Goal: Task Accomplishment & Management: Complete application form

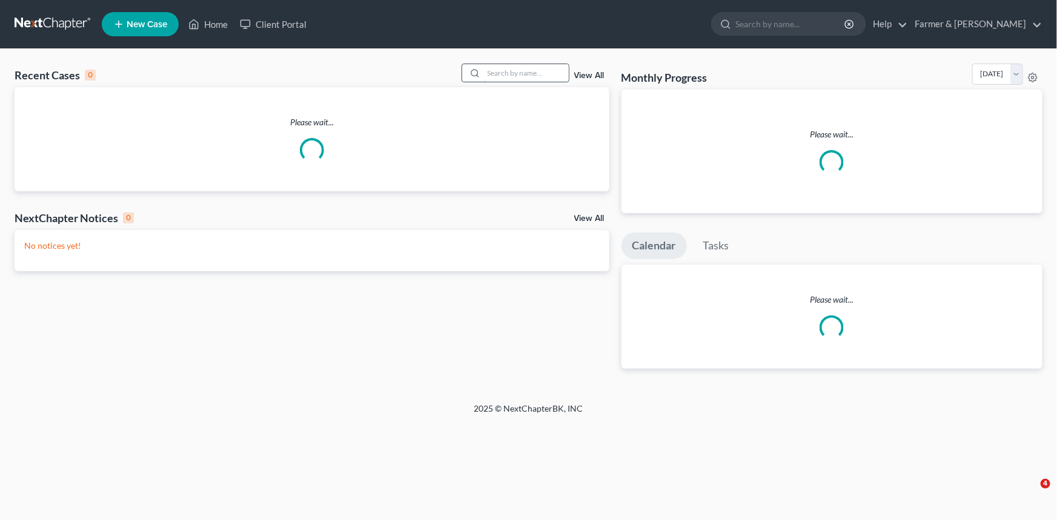
click at [502, 71] on input "search" at bounding box center [526, 73] width 85 height 18
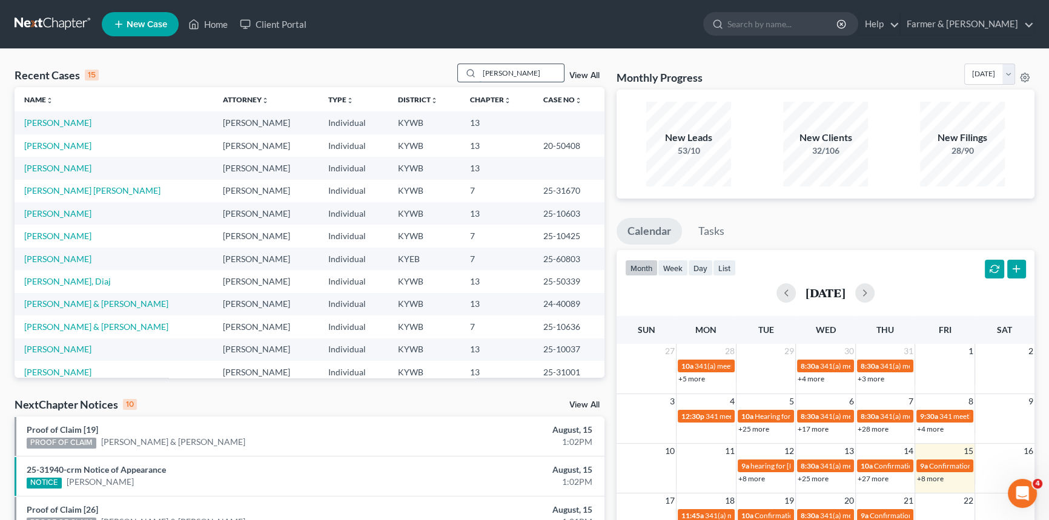
type input "[PERSON_NAME]"
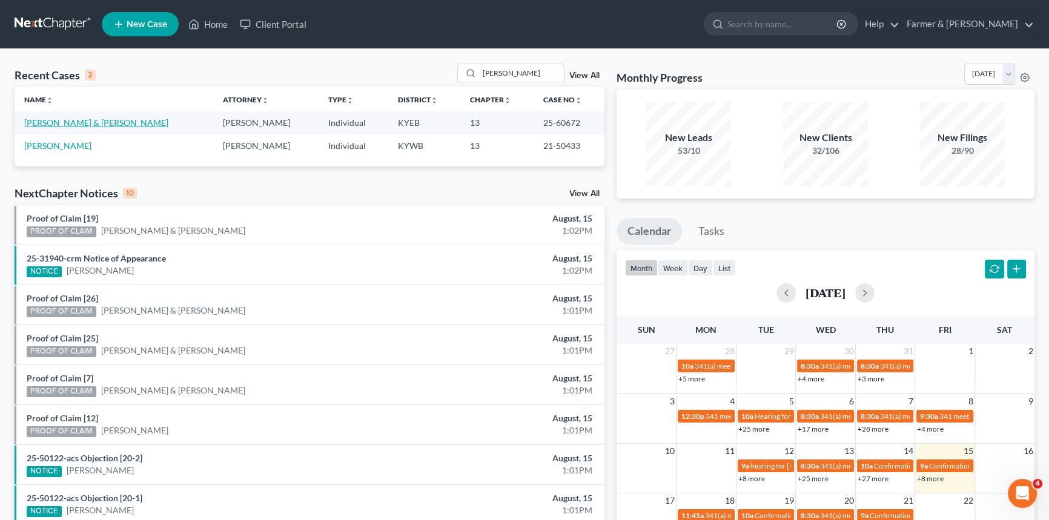
click at [82, 125] on link "[PERSON_NAME] & [PERSON_NAME]" at bounding box center [96, 122] width 144 height 10
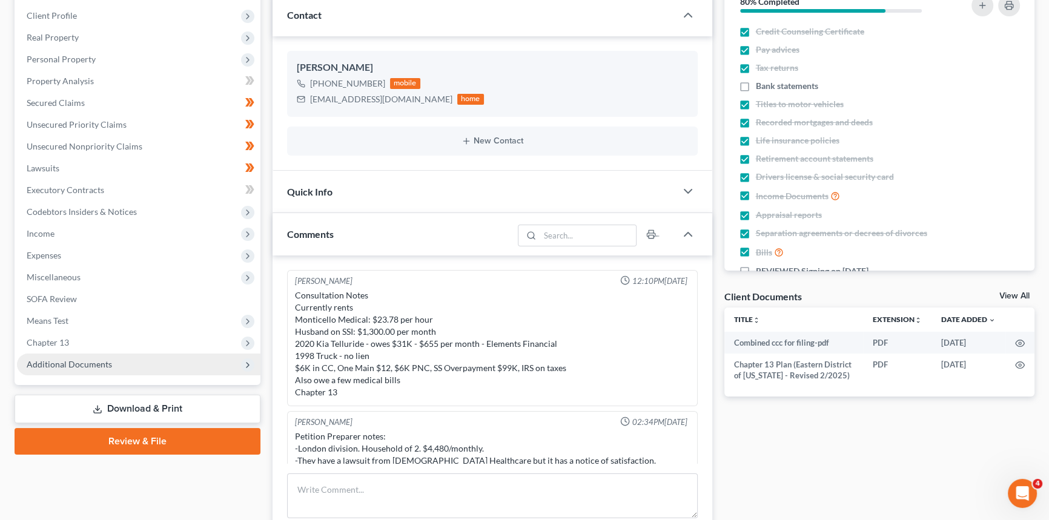
scroll to position [107, 0]
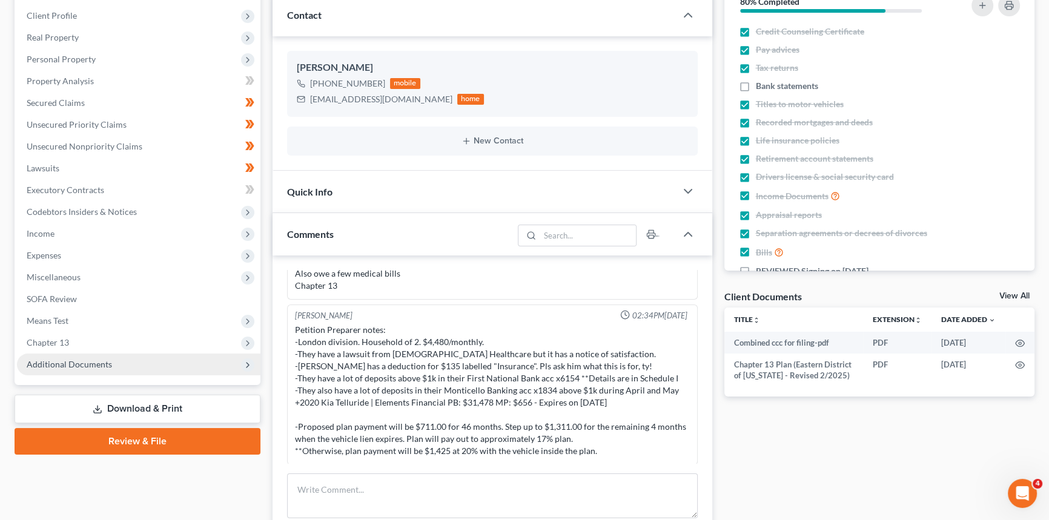
click at [97, 361] on span "Additional Documents" at bounding box center [69, 364] width 85 height 10
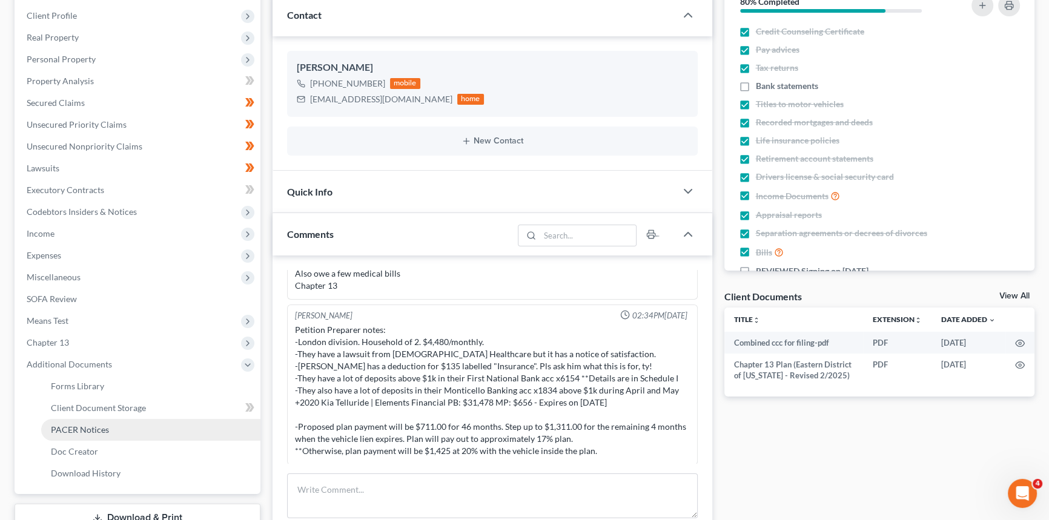
click at [76, 431] on span "PACER Notices" at bounding box center [80, 429] width 58 height 10
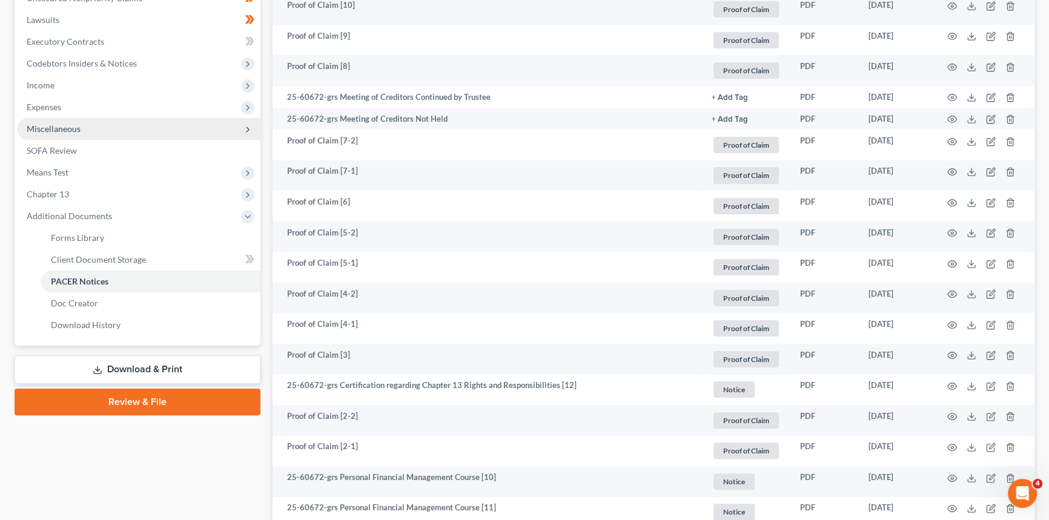
scroll to position [246, 0]
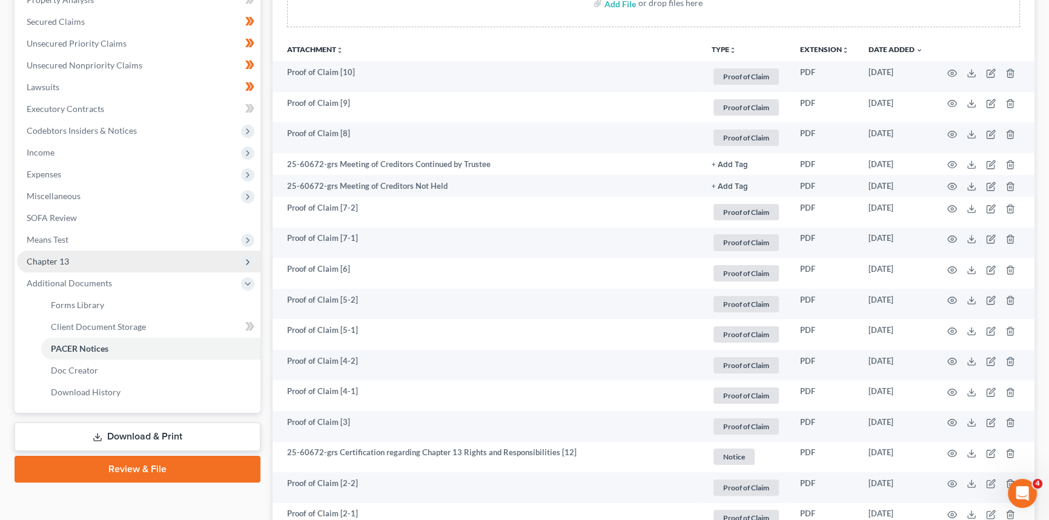
click at [55, 256] on span "Chapter 13" at bounding box center [48, 261] width 42 height 10
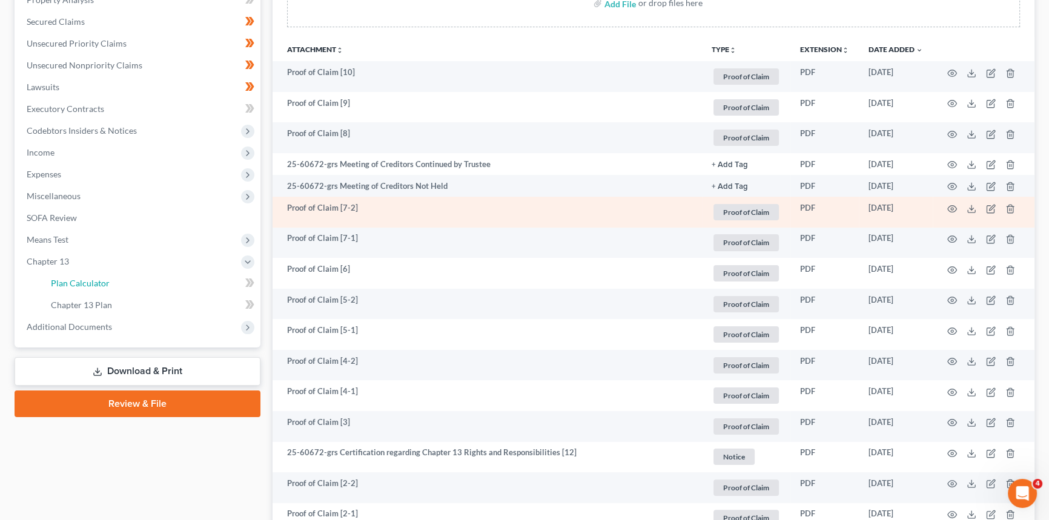
drag, startPoint x: 74, startPoint y: 287, endPoint x: 497, endPoint y: 217, distance: 429.1
click at [74, 288] on link "Plan Calculator" at bounding box center [150, 283] width 219 height 22
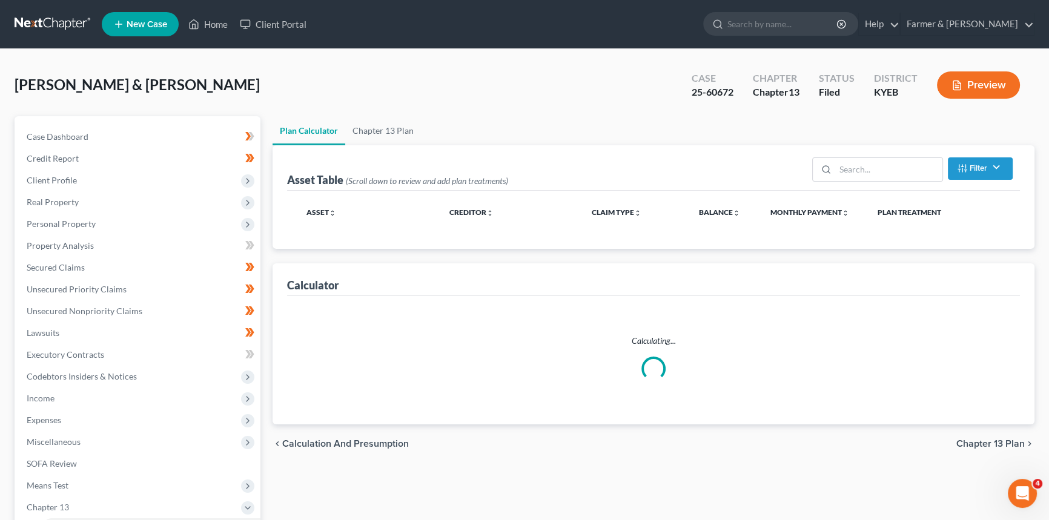
select select "59"
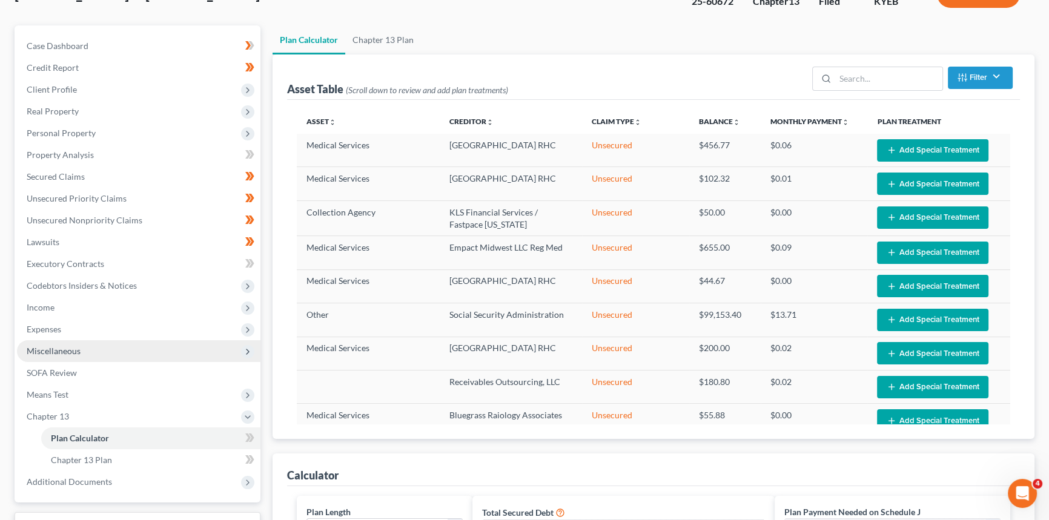
scroll to position [159, 0]
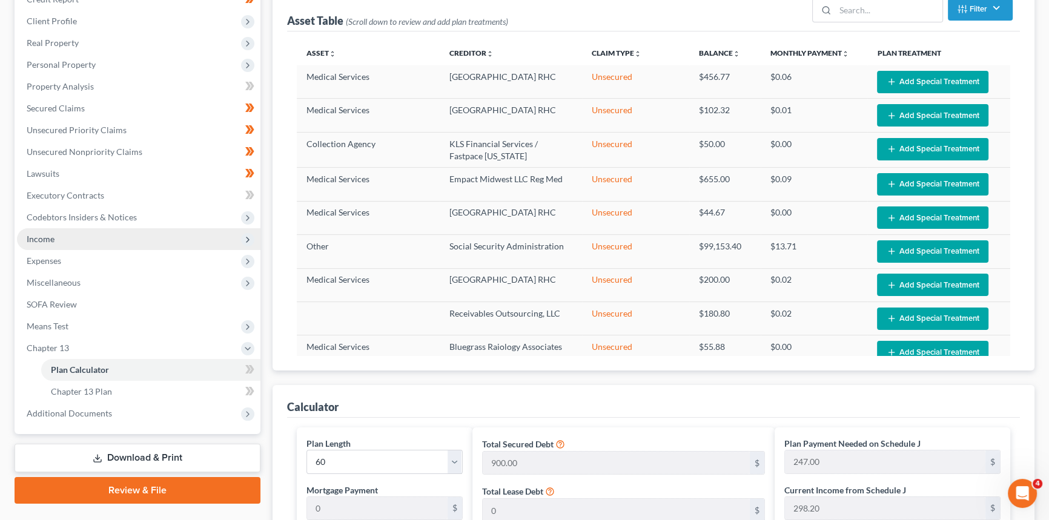
click at [42, 237] on span "Income" at bounding box center [41, 239] width 28 height 10
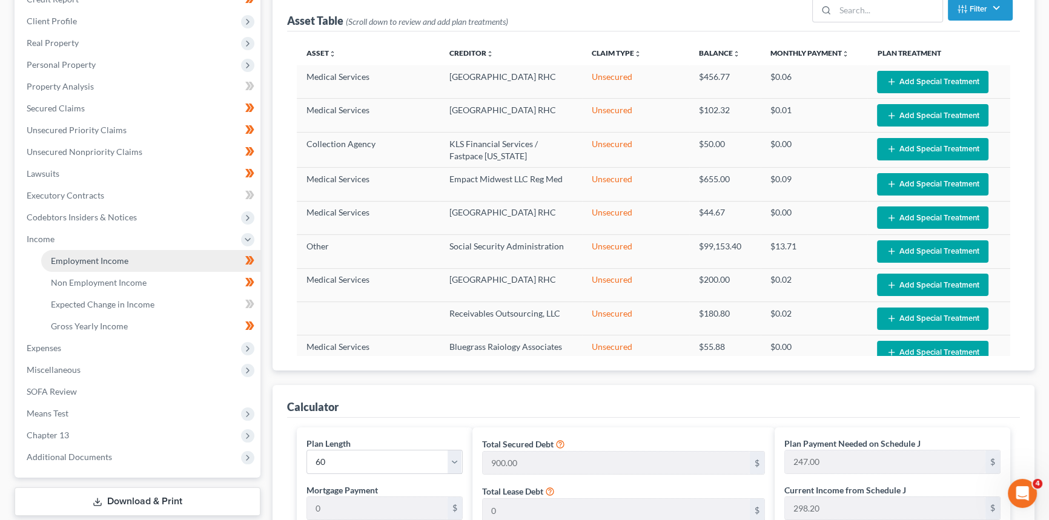
click at [70, 266] on link "Employment Income" at bounding box center [150, 261] width 219 height 22
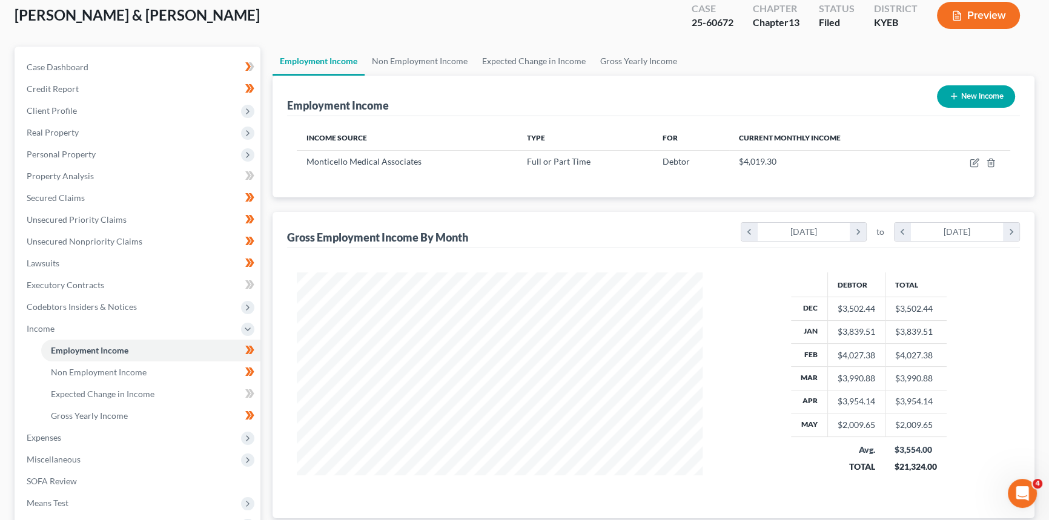
scroll to position [165, 0]
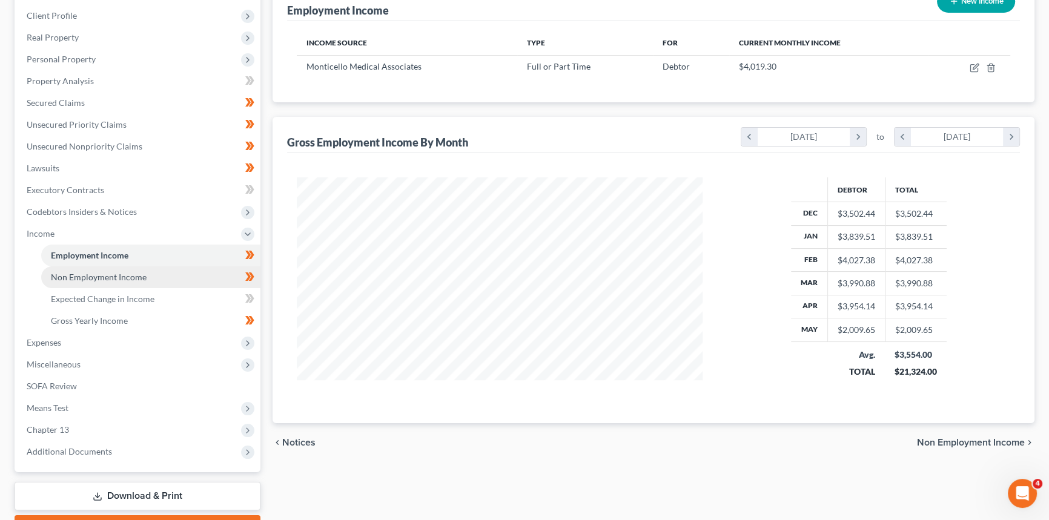
click at [108, 279] on span "Non Employment Income" at bounding box center [99, 277] width 96 height 10
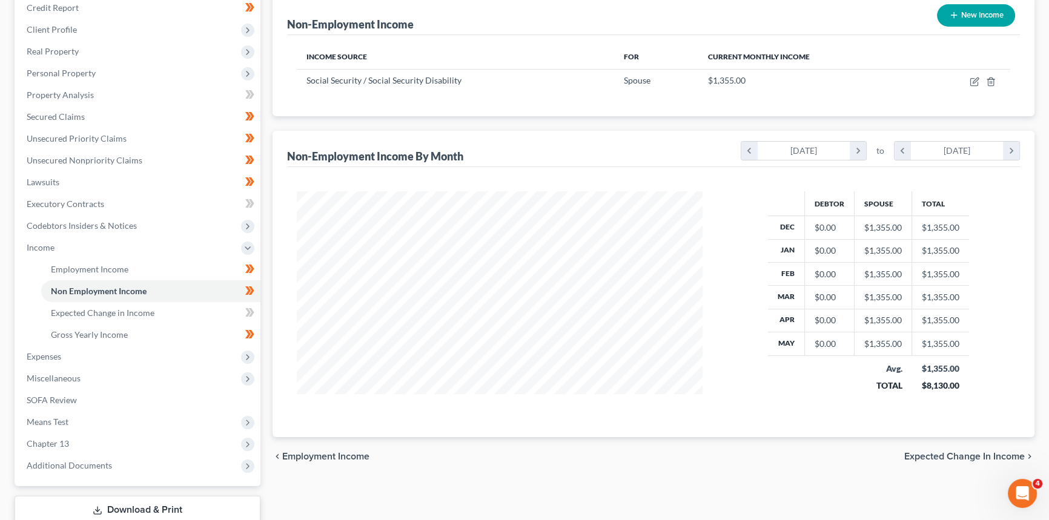
scroll to position [165, 0]
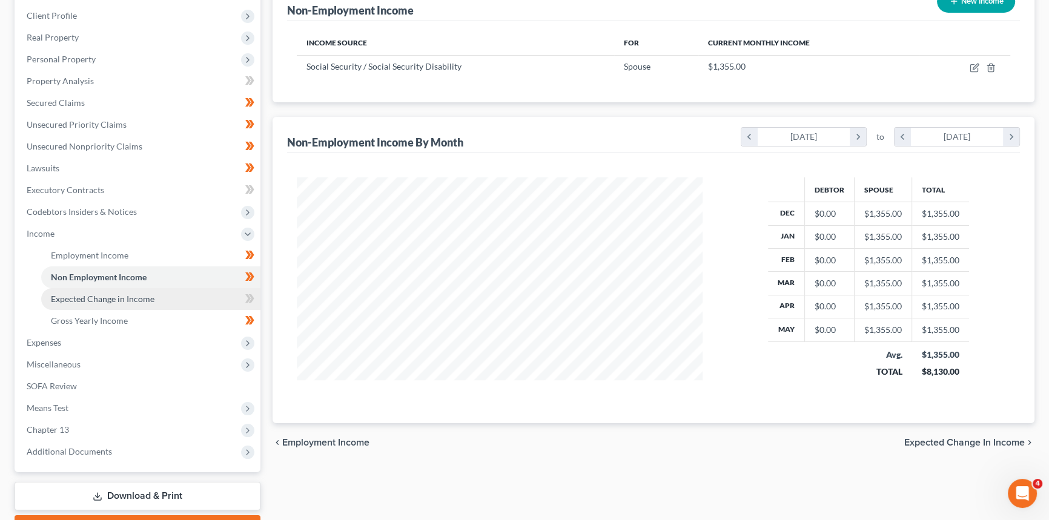
click at [111, 305] on link "Expected Change in Income" at bounding box center [150, 299] width 219 height 22
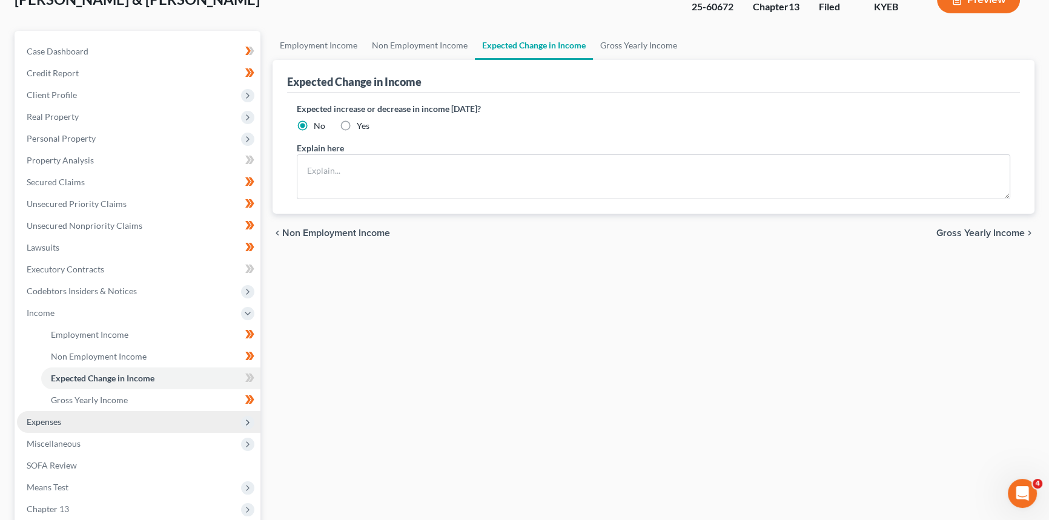
scroll to position [165, 0]
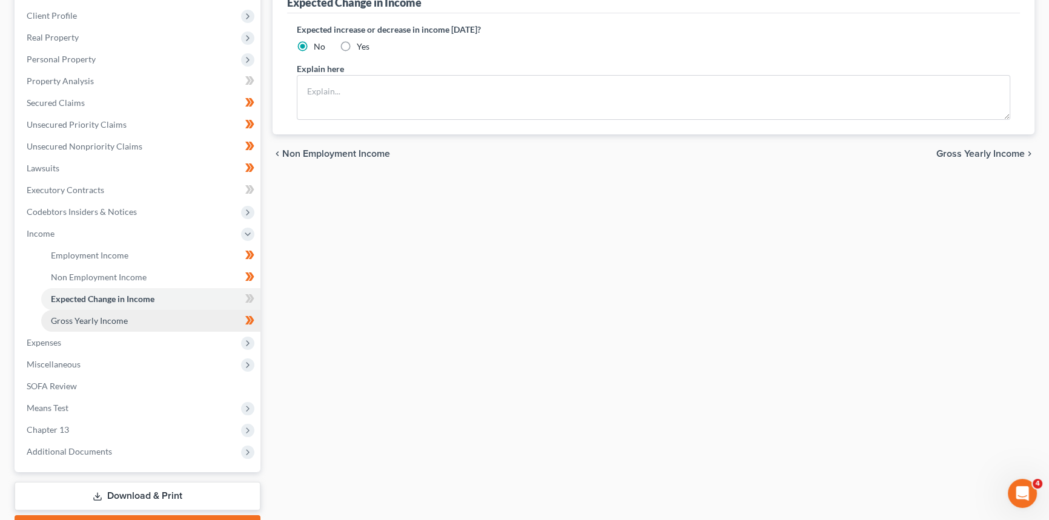
click at [107, 326] on link "Gross Yearly Income" at bounding box center [150, 321] width 219 height 22
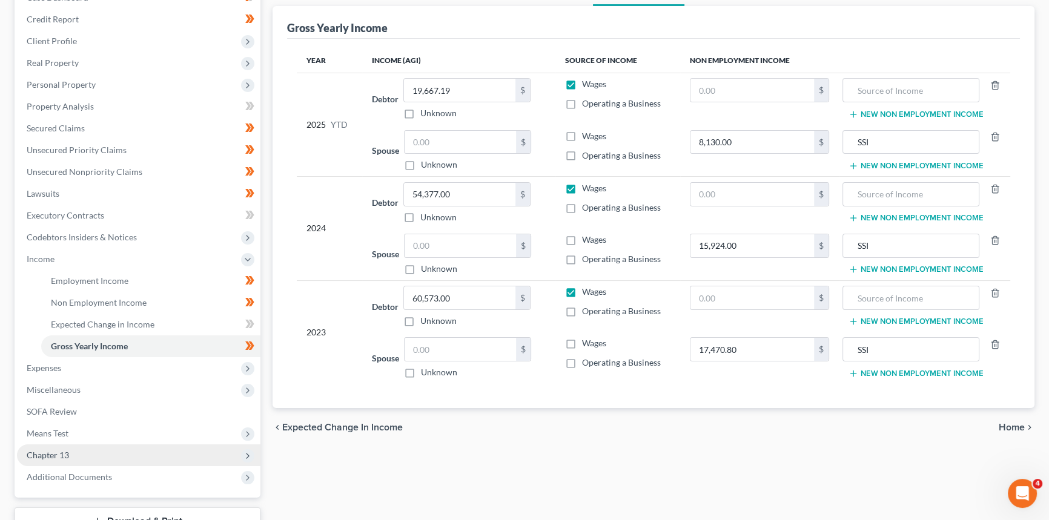
scroll to position [165, 0]
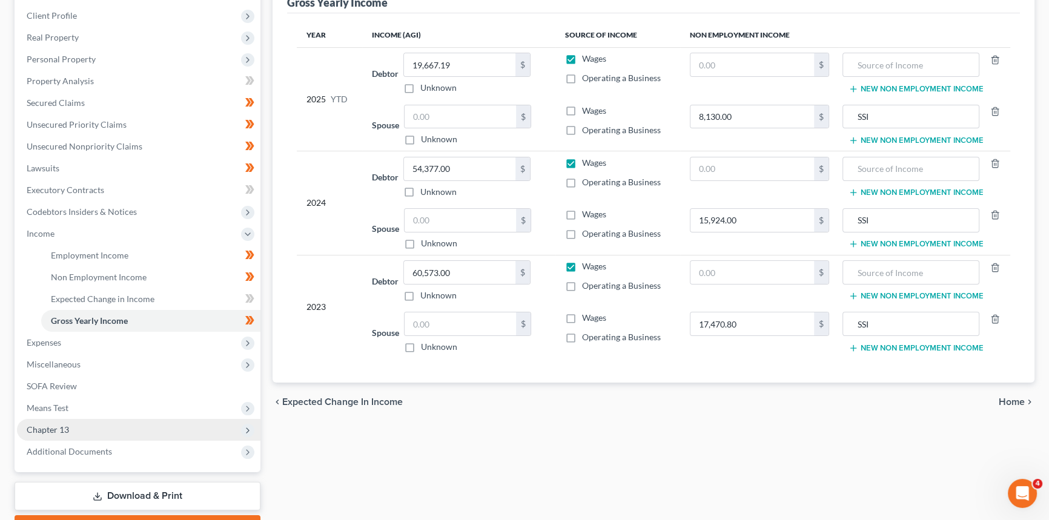
click at [139, 424] on span "Chapter 13" at bounding box center [138, 430] width 243 height 22
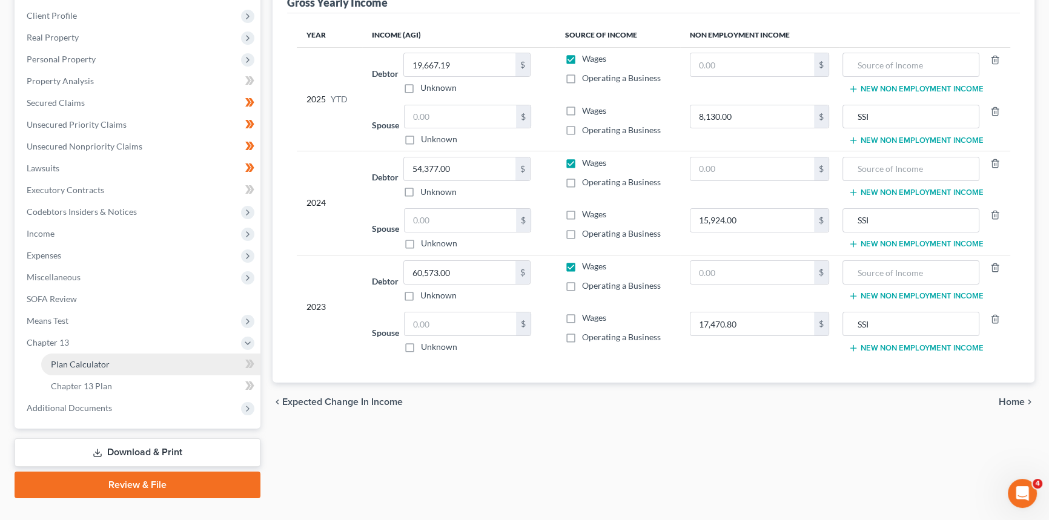
click at [127, 360] on link "Plan Calculator" at bounding box center [150, 365] width 219 height 22
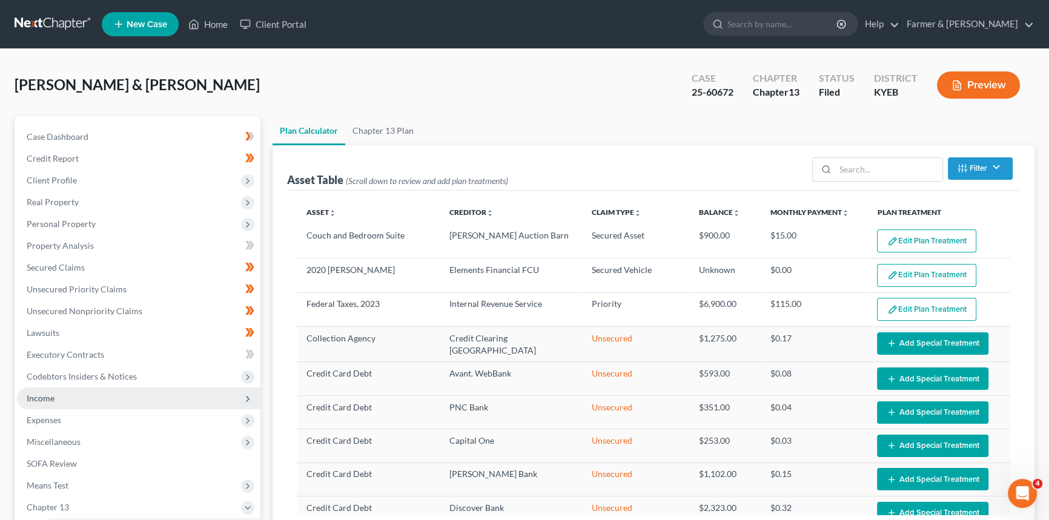
select select "59"
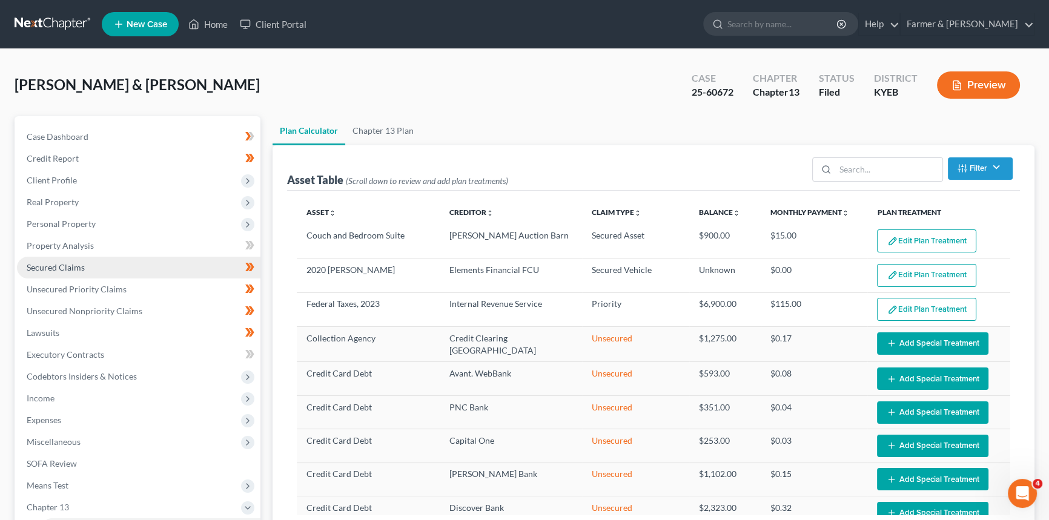
click at [110, 266] on link "Secured Claims" at bounding box center [138, 268] width 243 height 22
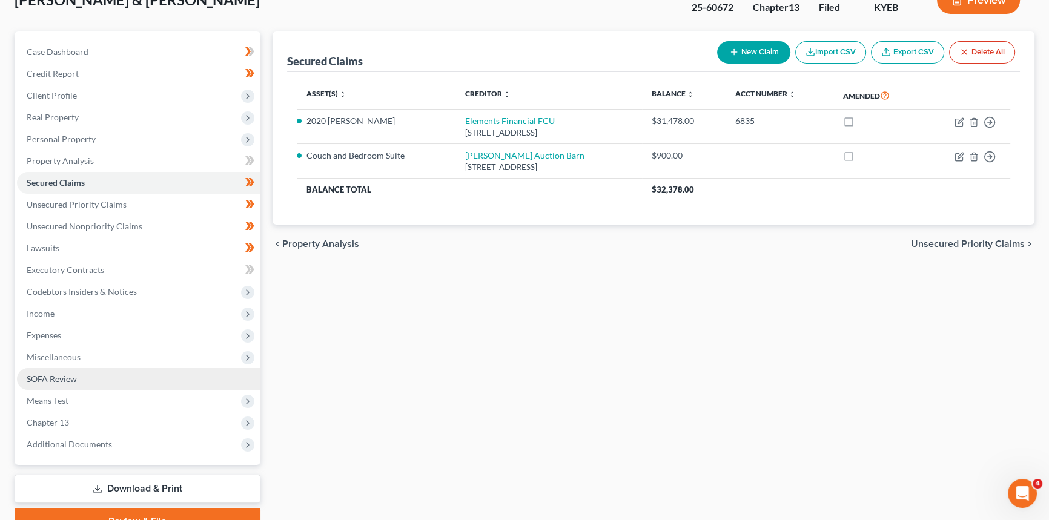
scroll to position [110, 0]
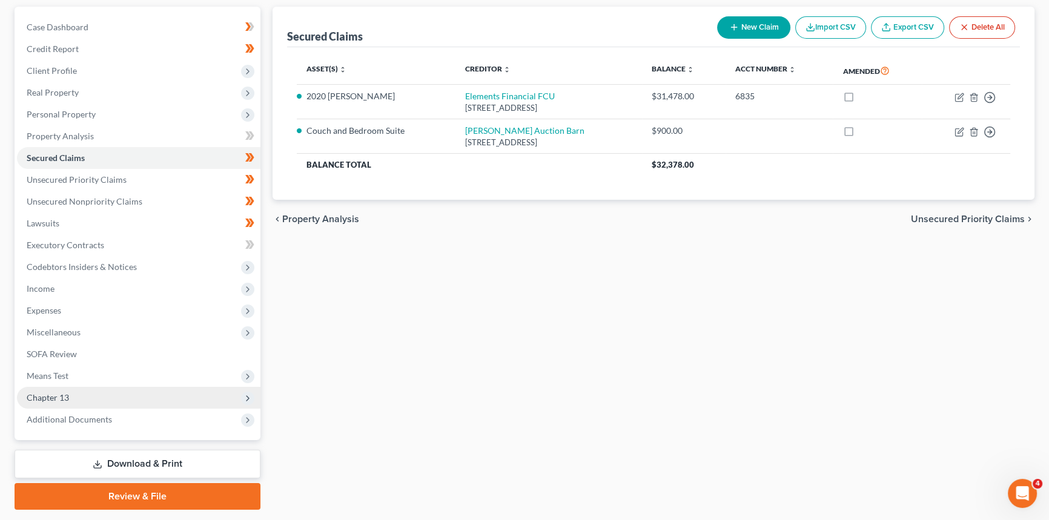
click at [85, 395] on span "Chapter 13" at bounding box center [138, 398] width 243 height 22
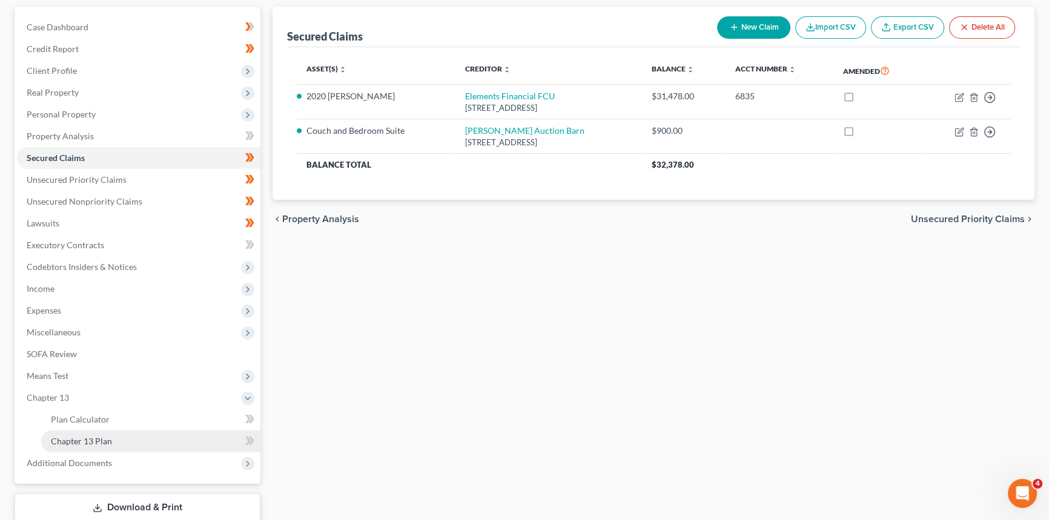
click at [105, 441] on span "Chapter 13 Plan" at bounding box center [81, 441] width 61 height 10
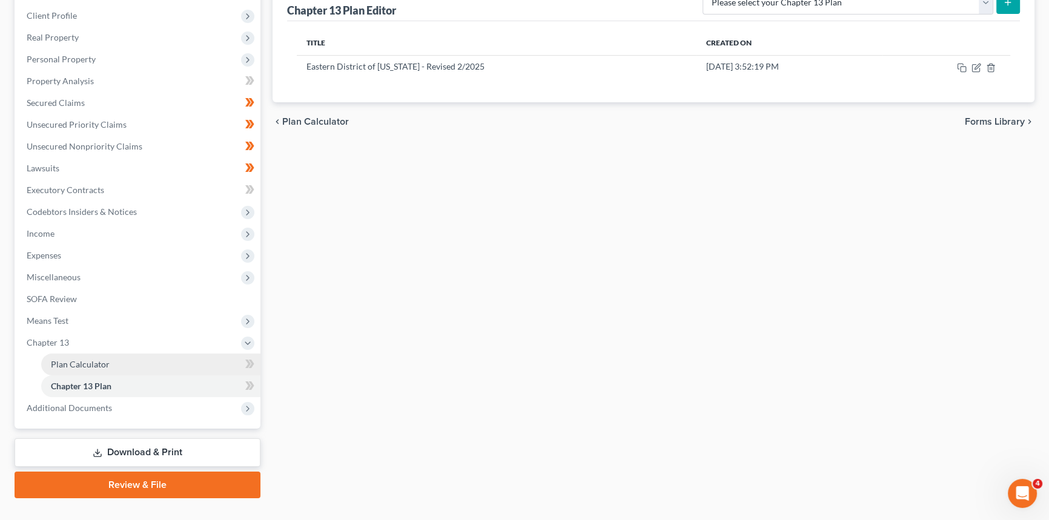
click at [94, 363] on span "Plan Calculator" at bounding box center [80, 364] width 59 height 10
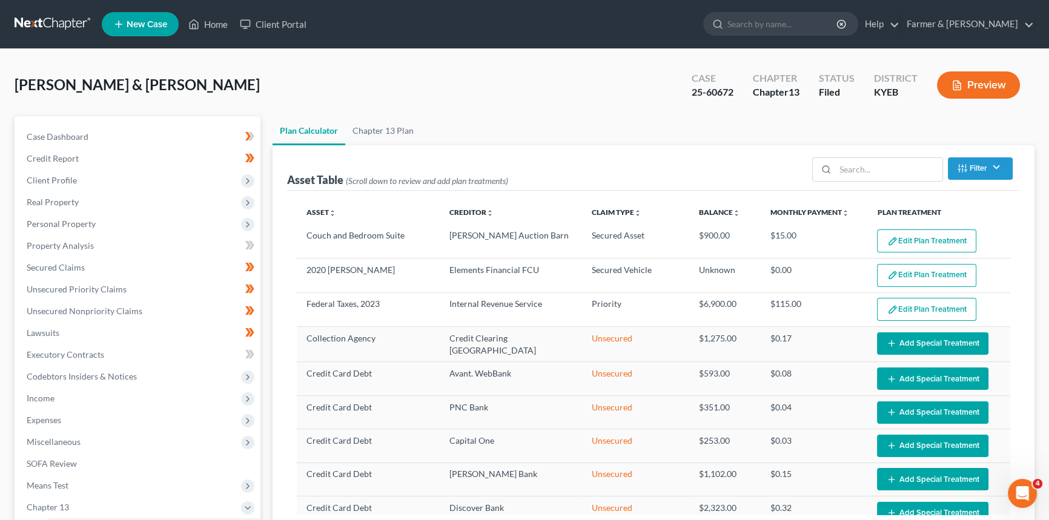
select select "59"
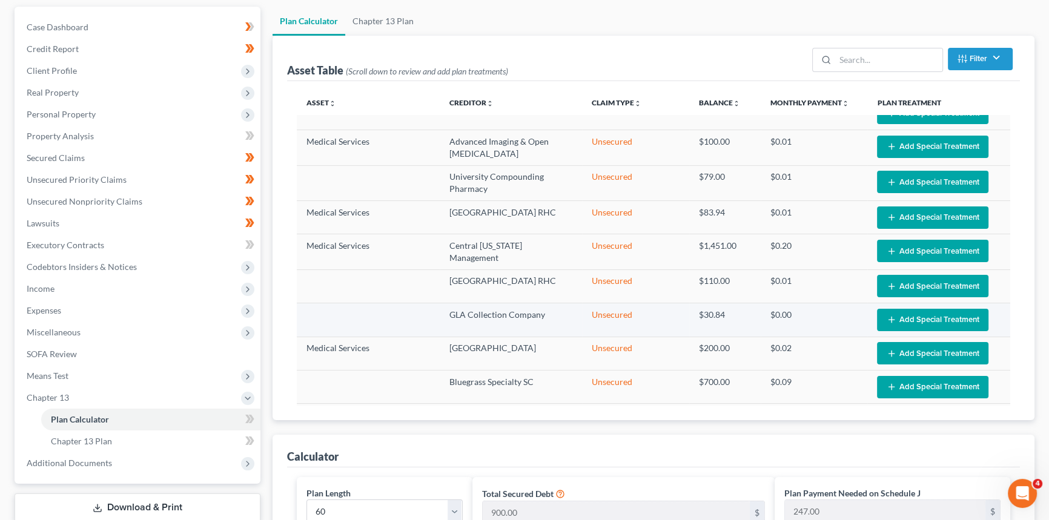
scroll to position [1046, 0]
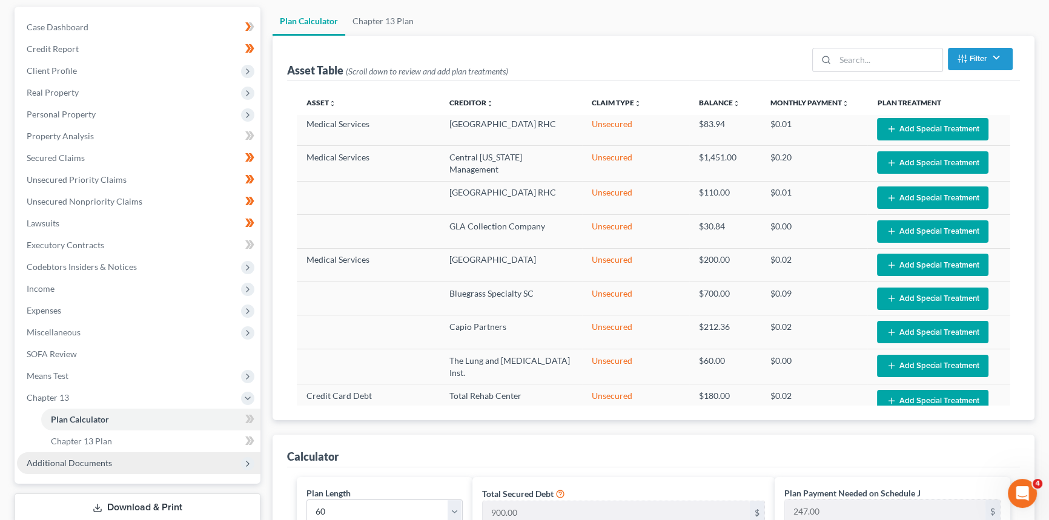
click at [52, 463] on span "Additional Documents" at bounding box center [69, 463] width 85 height 10
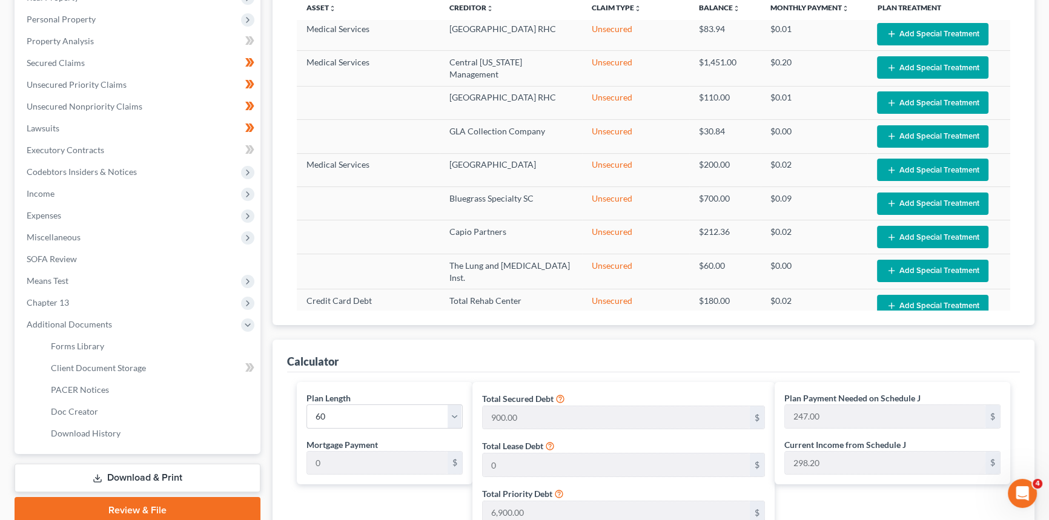
scroll to position [275, 0]
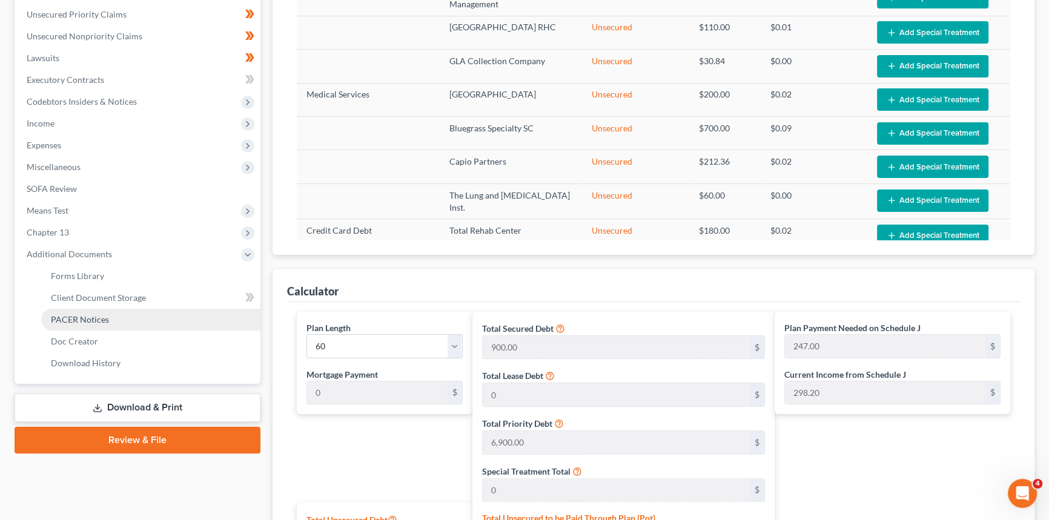
click at [86, 320] on span "PACER Notices" at bounding box center [80, 319] width 58 height 10
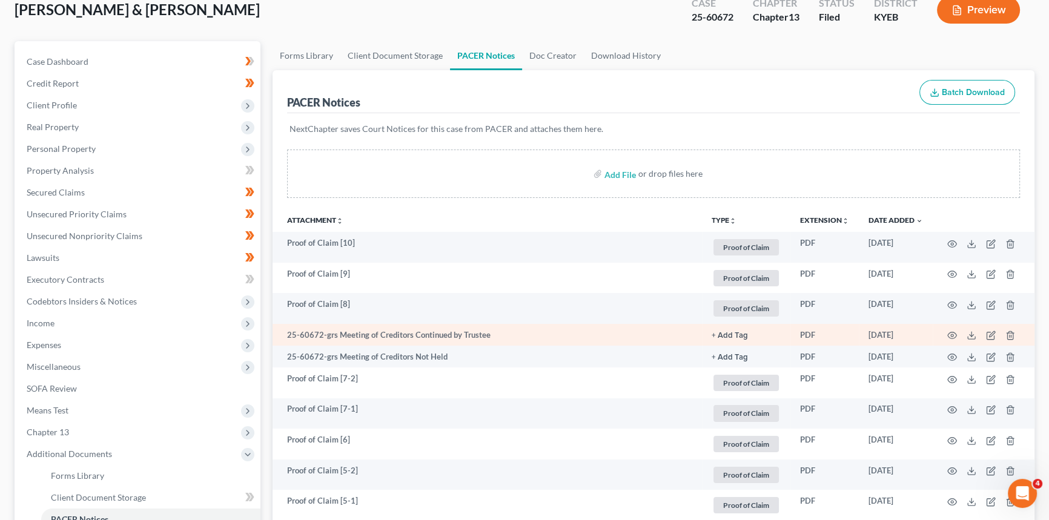
scroll to position [165, 0]
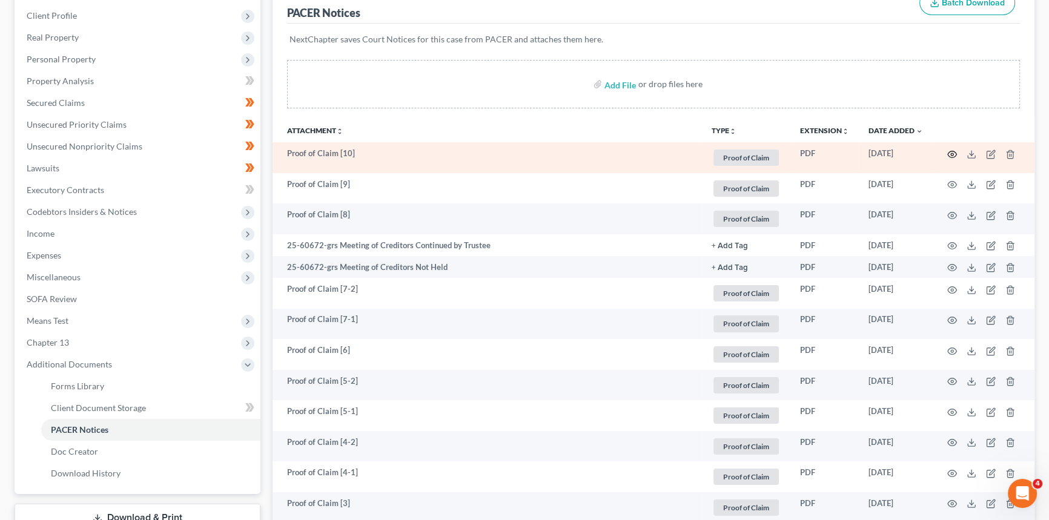
click at [952, 153] on circle "button" at bounding box center [952, 154] width 2 height 2
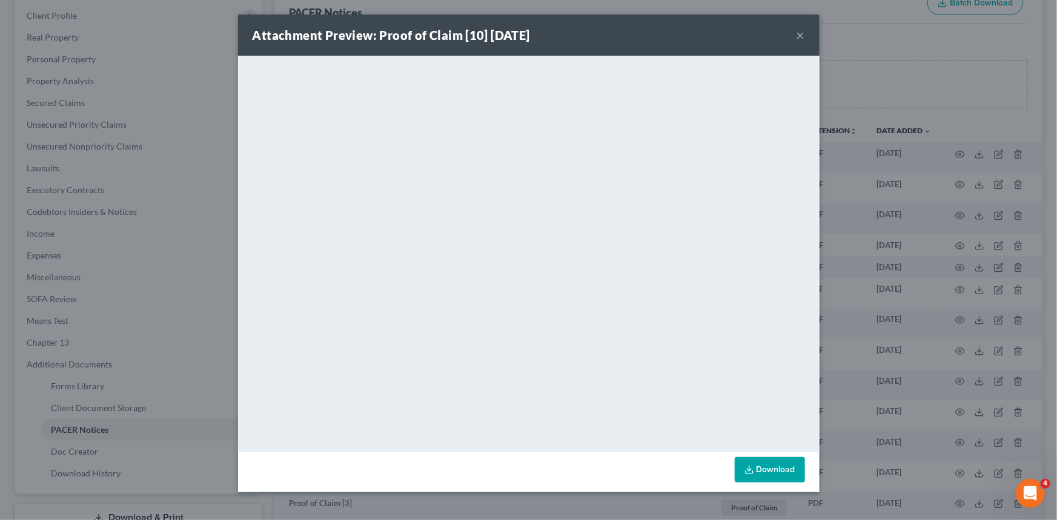
click at [801, 30] on button "×" at bounding box center [800, 35] width 8 height 15
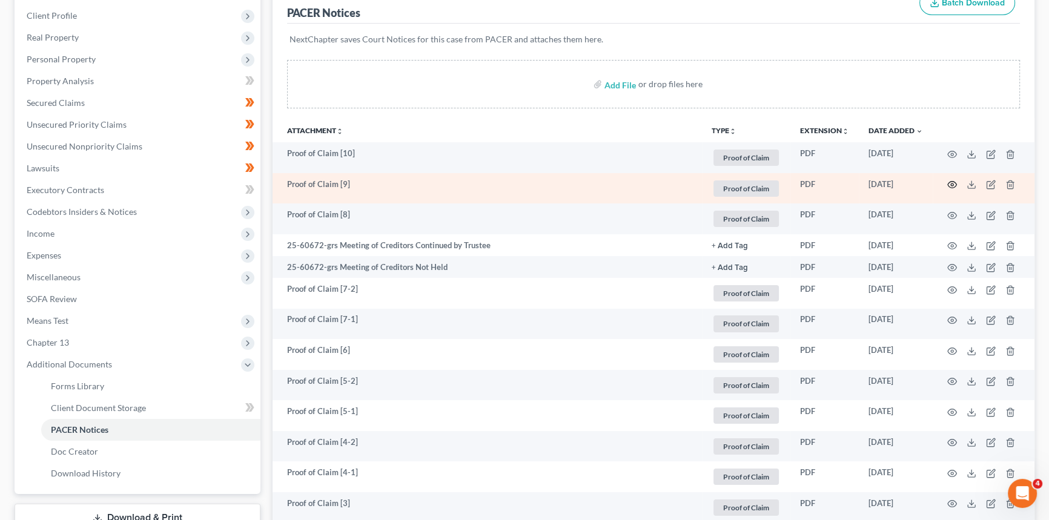
click at [952, 183] on circle "button" at bounding box center [952, 184] width 2 height 2
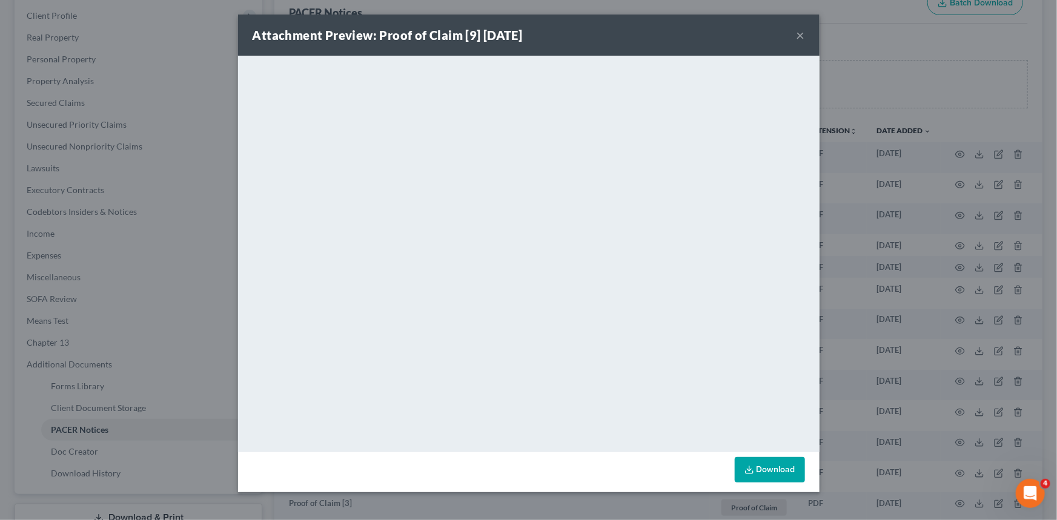
click at [799, 34] on button "×" at bounding box center [800, 35] width 8 height 15
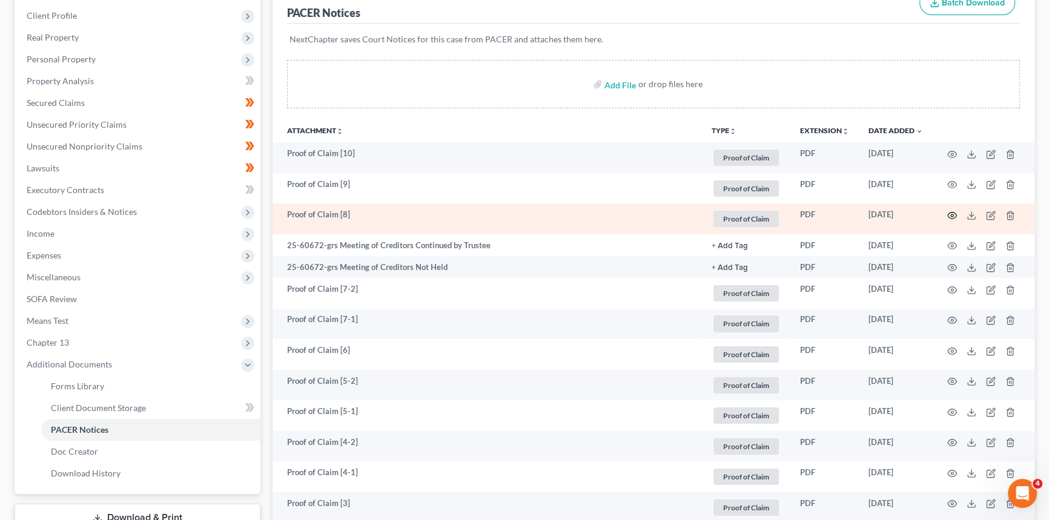
click at [951, 215] on icon "button" at bounding box center [952, 216] width 10 height 10
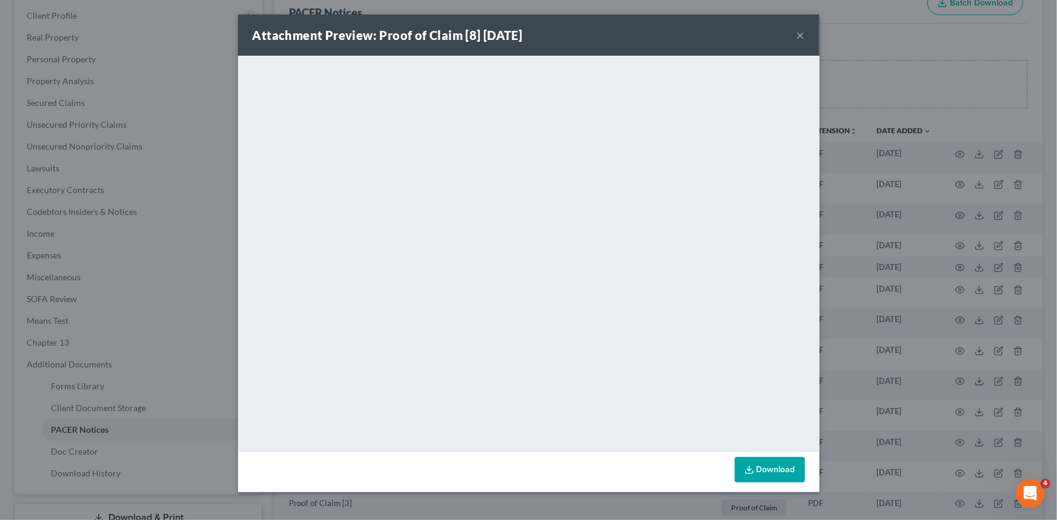
click at [799, 36] on button "×" at bounding box center [800, 35] width 8 height 15
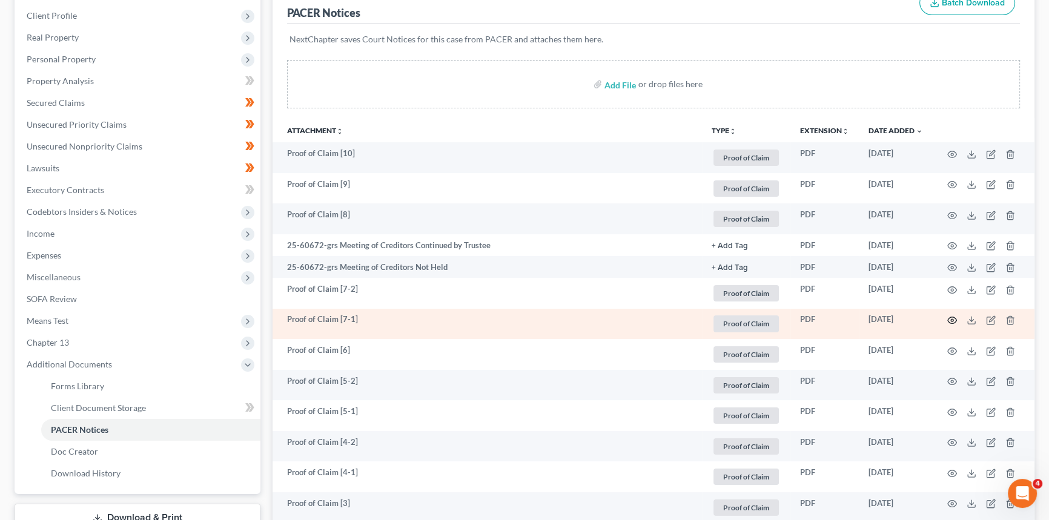
click at [951, 319] on circle "button" at bounding box center [952, 320] width 2 height 2
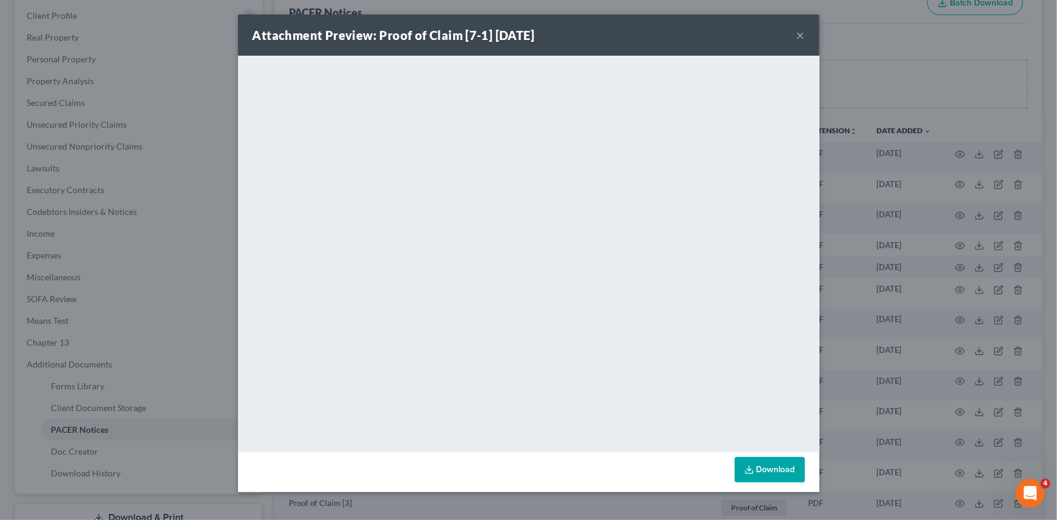
click at [802, 38] on button "×" at bounding box center [800, 35] width 8 height 15
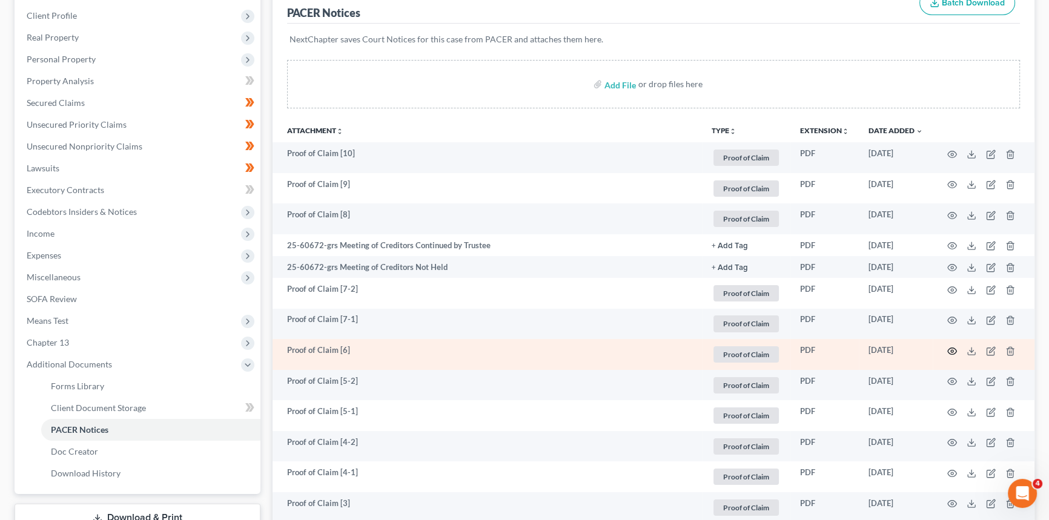
click at [952, 352] on icon "button" at bounding box center [952, 351] width 9 height 7
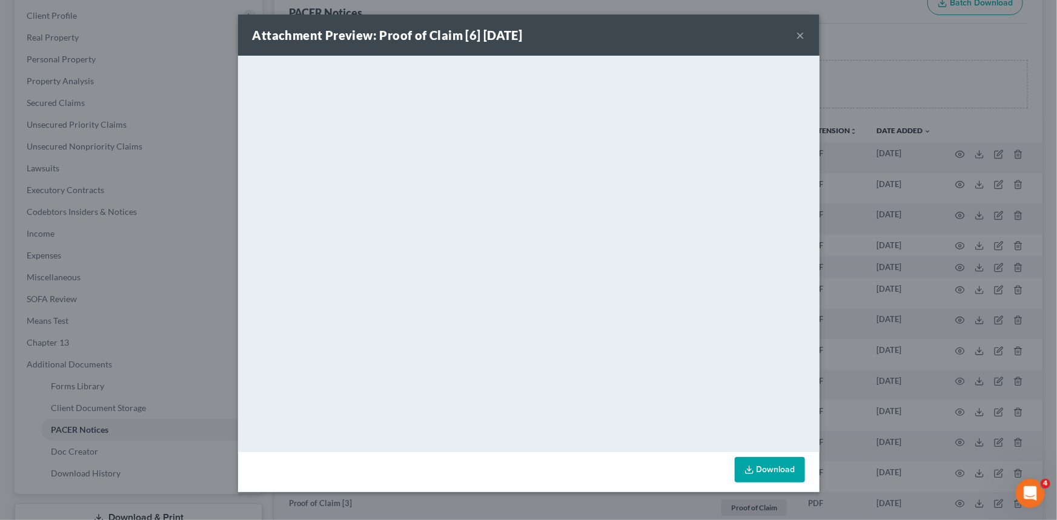
click at [801, 33] on button "×" at bounding box center [800, 35] width 8 height 15
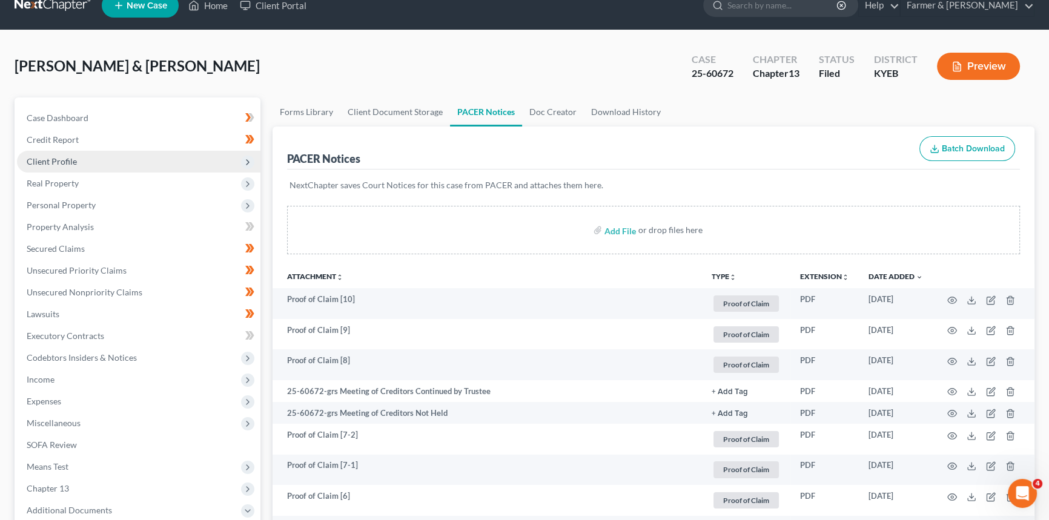
scroll to position [0, 0]
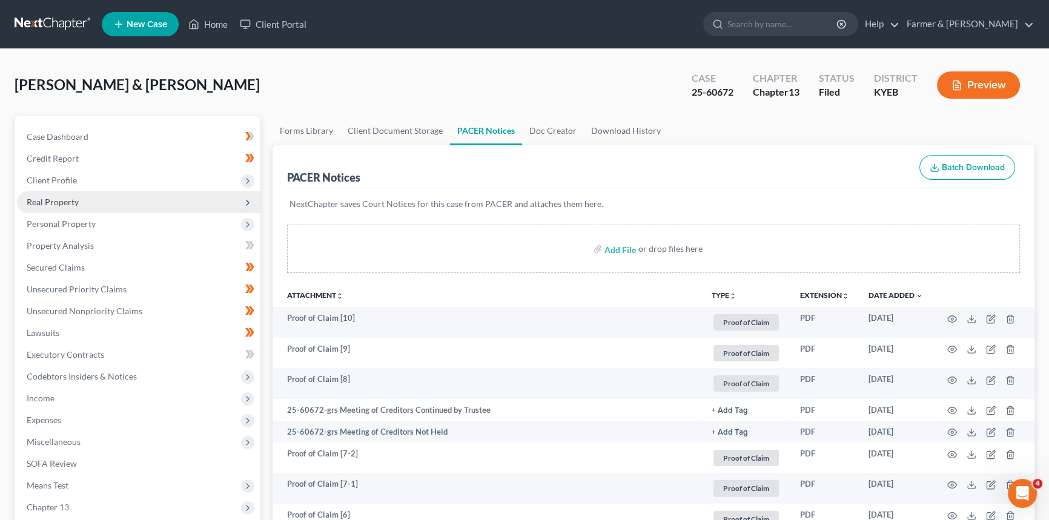
click at [82, 199] on span "Real Property" at bounding box center [138, 202] width 243 height 22
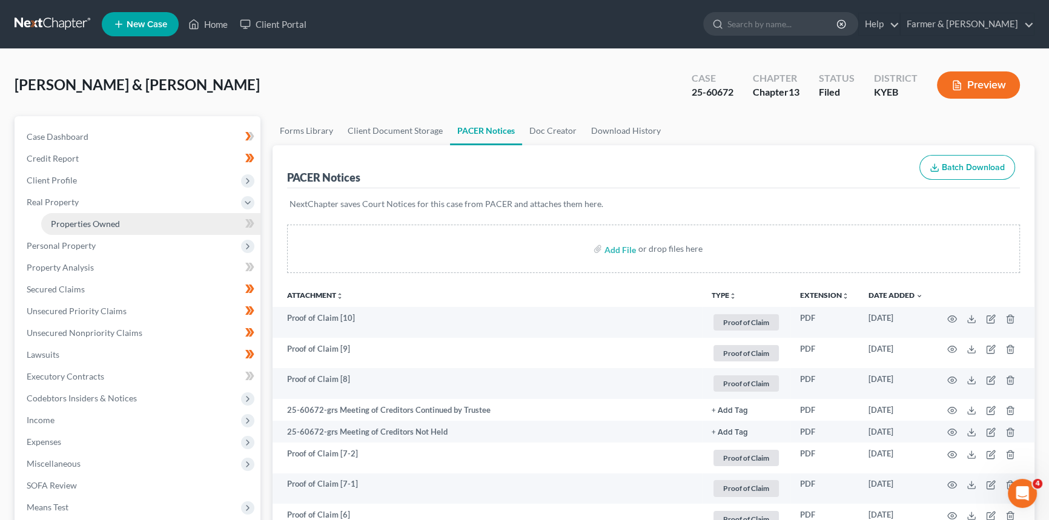
click at [87, 229] on link "Properties Owned" at bounding box center [150, 224] width 219 height 22
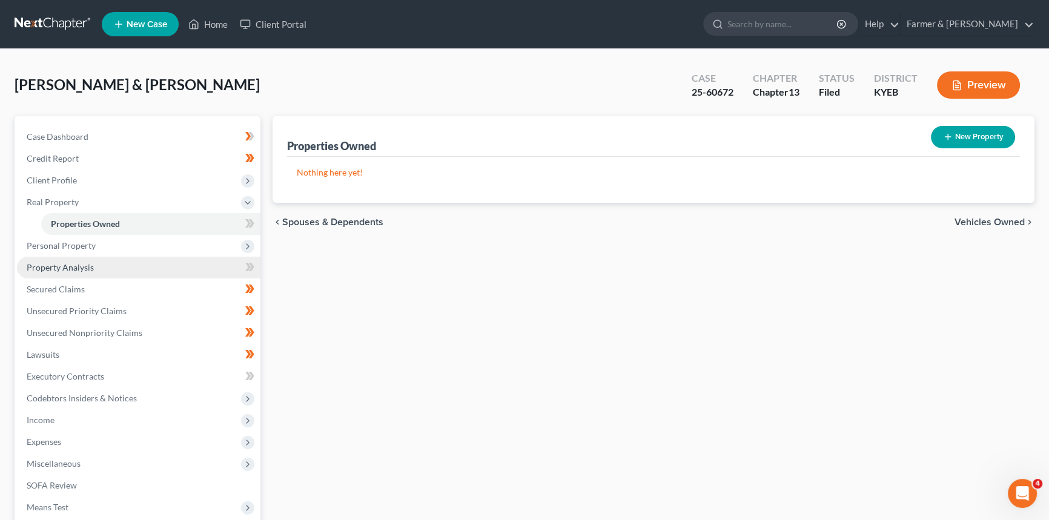
click at [73, 264] on span "Property Analysis" at bounding box center [60, 267] width 67 height 10
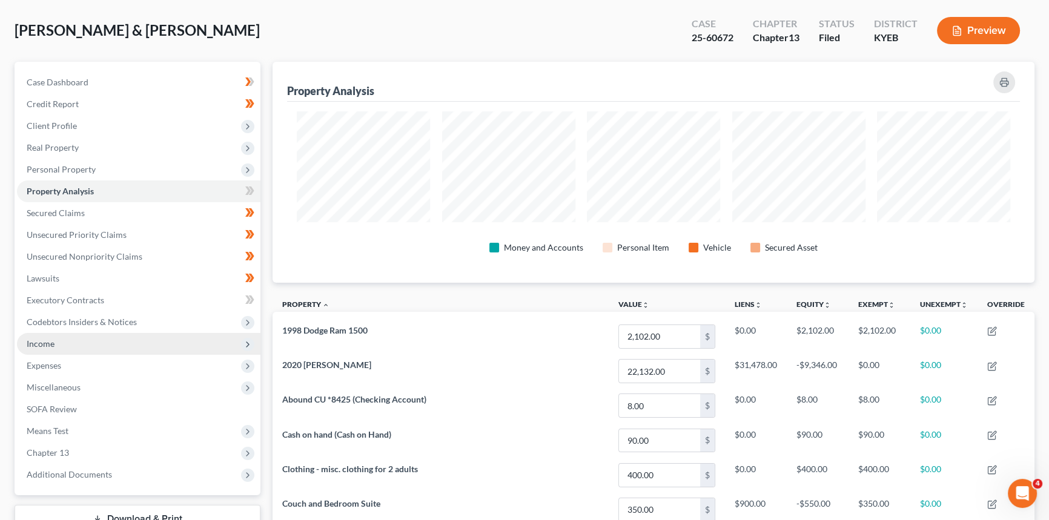
click at [58, 340] on span "Income" at bounding box center [138, 344] width 243 height 22
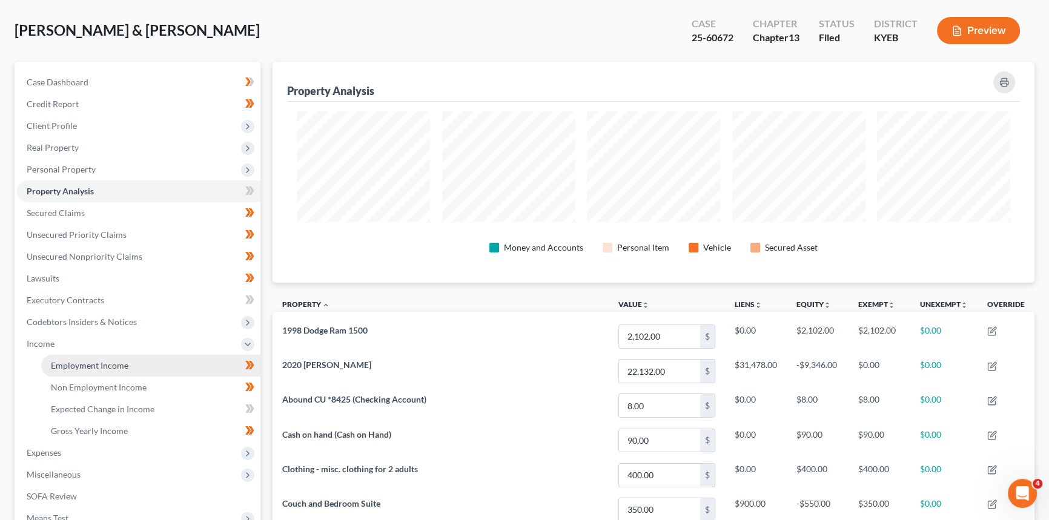
click at [88, 363] on span "Employment Income" at bounding box center [90, 365] width 78 height 10
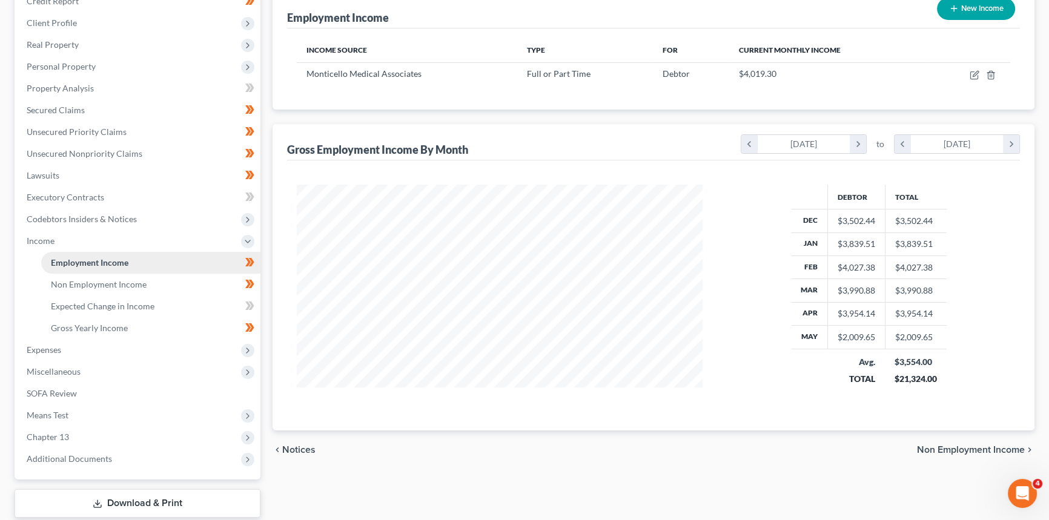
scroll to position [165, 0]
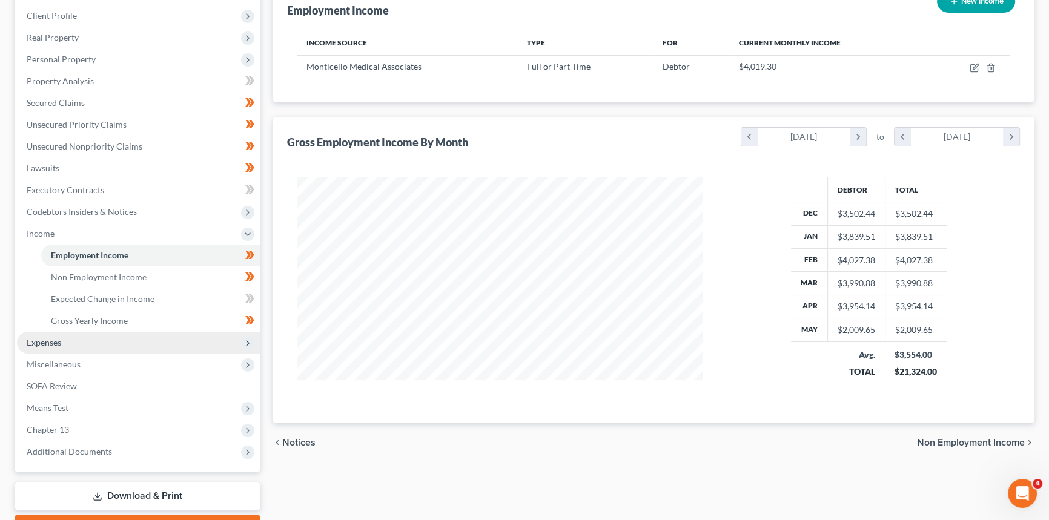
click at [86, 334] on span "Expenses" at bounding box center [138, 343] width 243 height 22
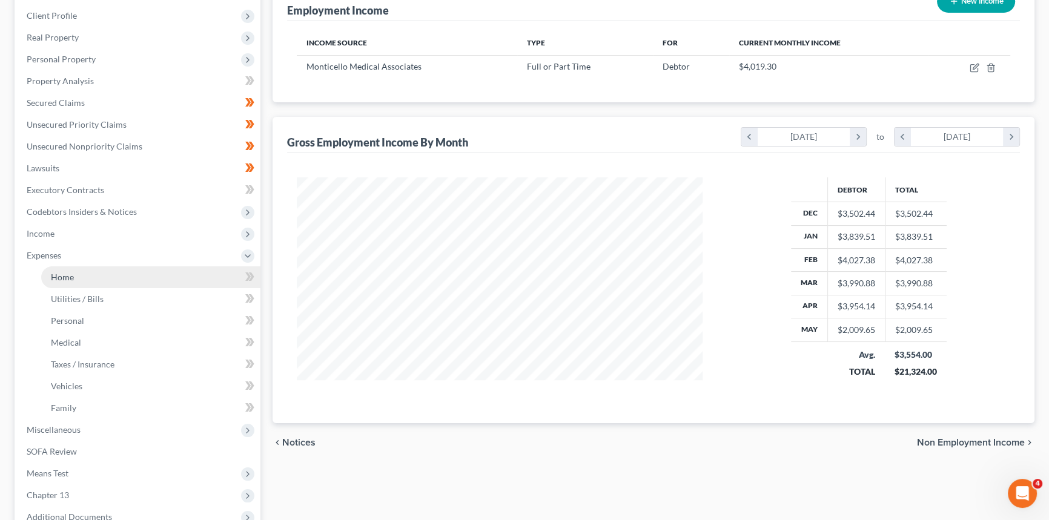
click at [99, 277] on link "Home" at bounding box center [150, 277] width 219 height 22
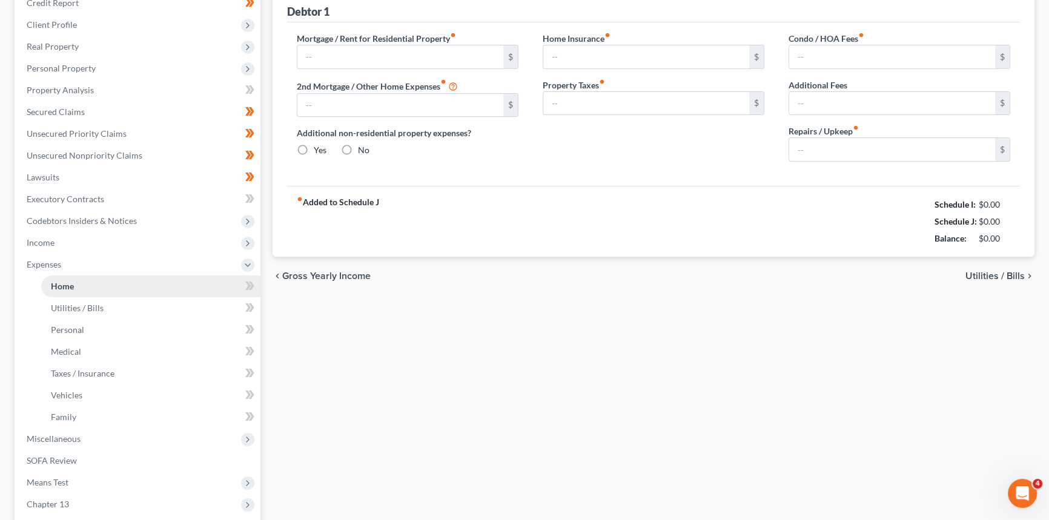
type input "650.00"
type input "0.00"
radio input "true"
type input "0.00"
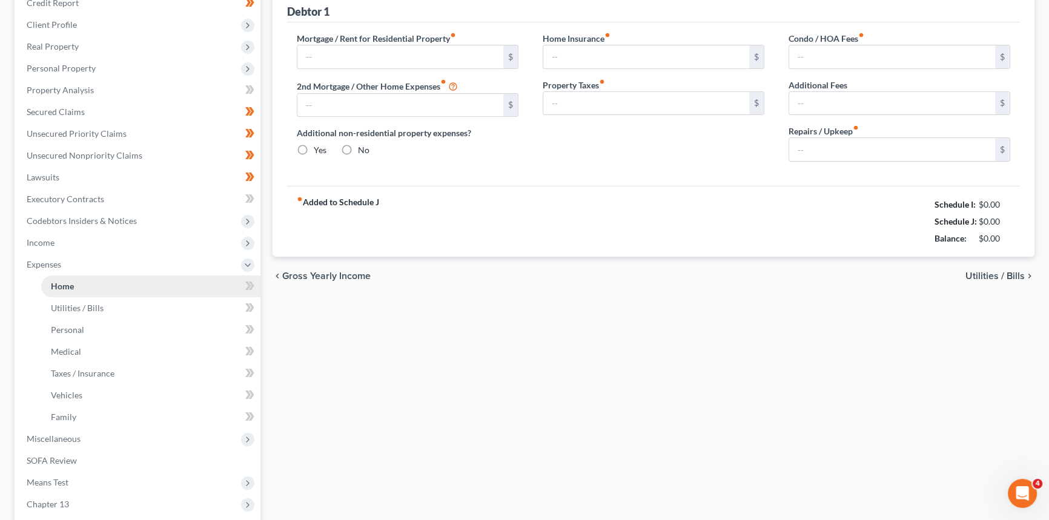
type input "0.00"
type input "50.00"
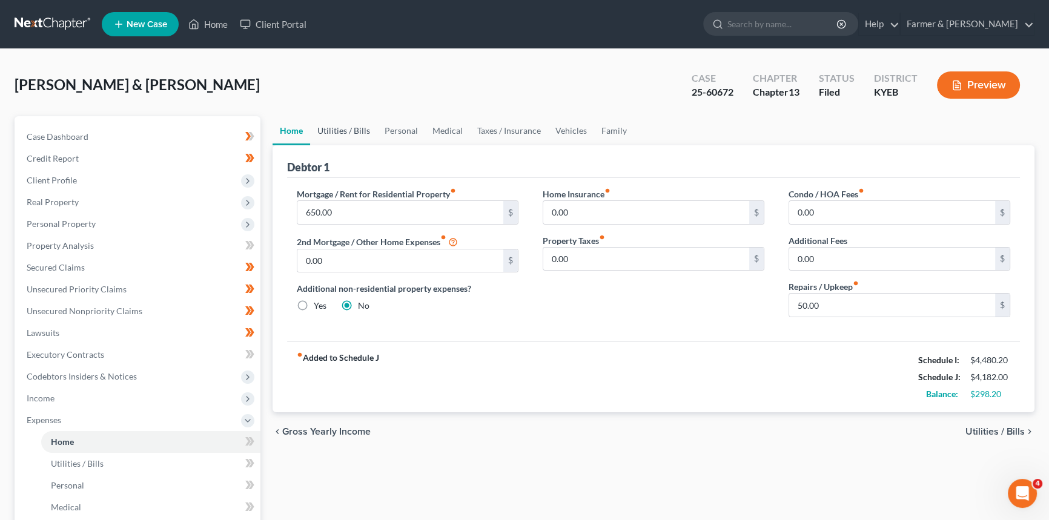
click at [341, 130] on link "Utilities / Bills" at bounding box center [343, 130] width 67 height 29
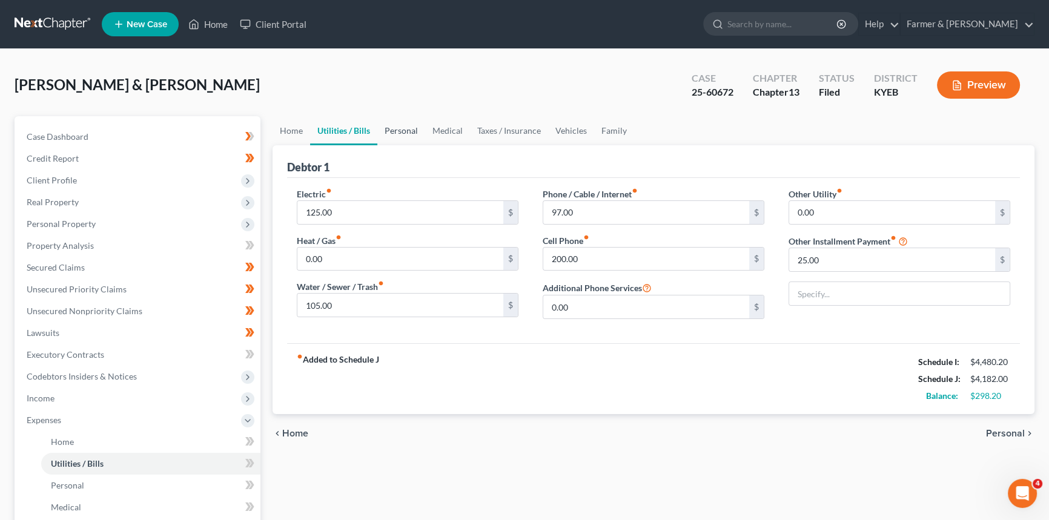
click at [394, 128] on link "Personal" at bounding box center [401, 130] width 48 height 29
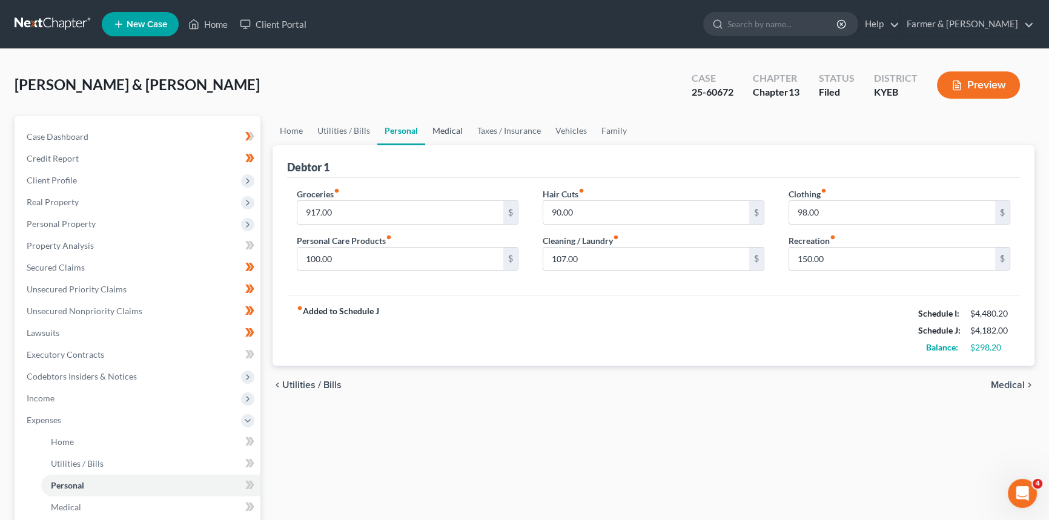
click at [451, 130] on link "Medical" at bounding box center [447, 130] width 45 height 29
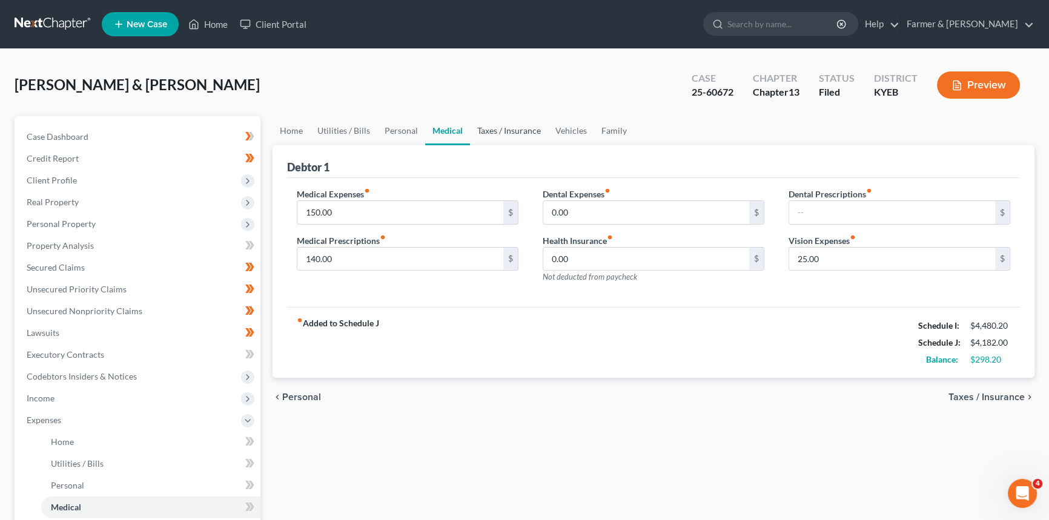
click at [491, 130] on link "Taxes / Insurance" at bounding box center [509, 130] width 78 height 29
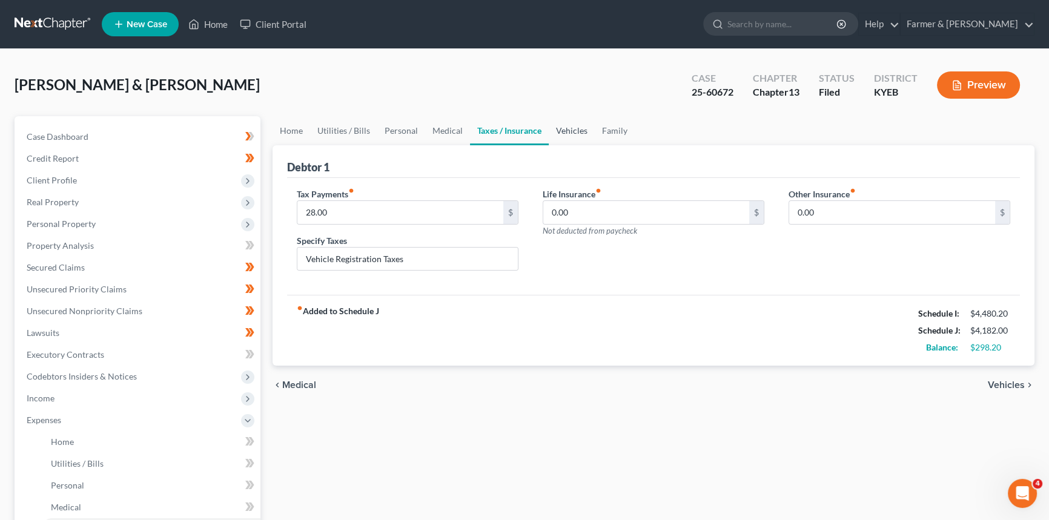
click at [549, 127] on link "Vehicles" at bounding box center [572, 130] width 46 height 29
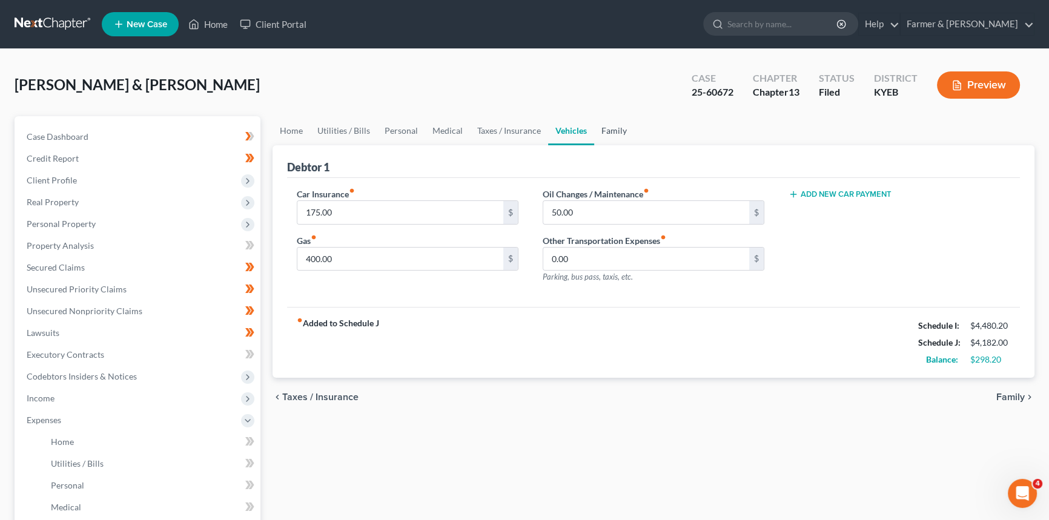
click at [613, 132] on link "Family" at bounding box center [614, 130] width 40 height 29
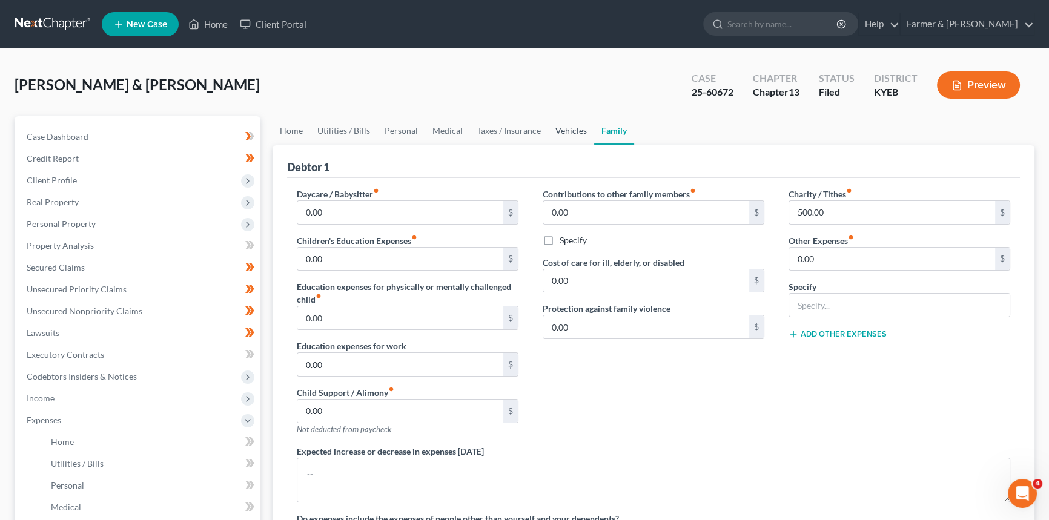
click at [569, 136] on link "Vehicles" at bounding box center [571, 130] width 46 height 29
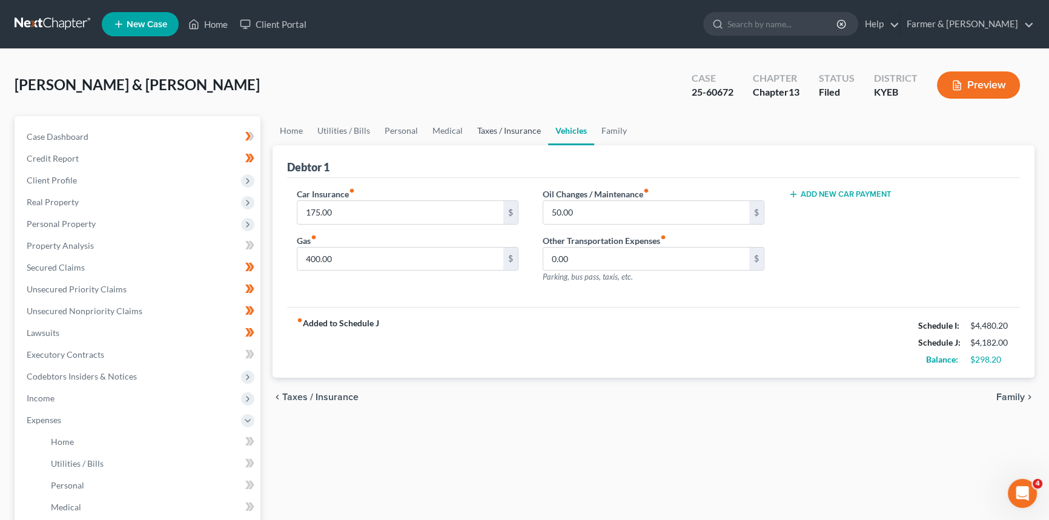
click at [500, 135] on link "Taxes / Insurance" at bounding box center [509, 130] width 78 height 29
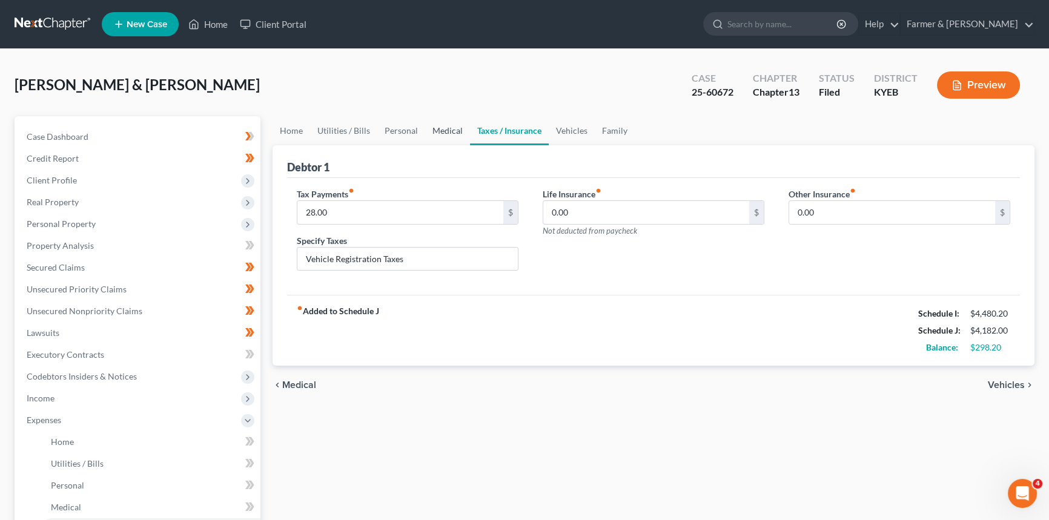
click at [425, 135] on link "Medical" at bounding box center [447, 130] width 45 height 29
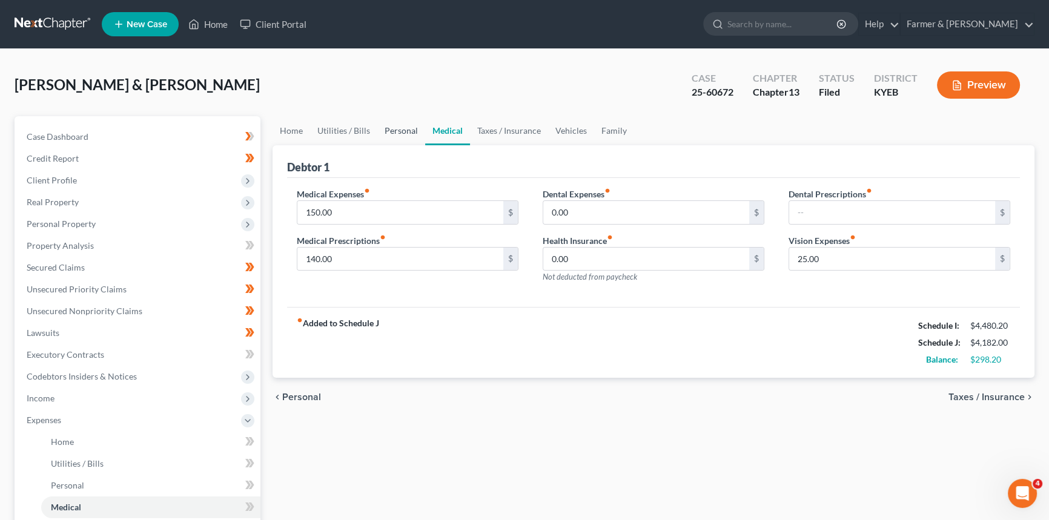
click at [397, 132] on link "Personal" at bounding box center [401, 130] width 48 height 29
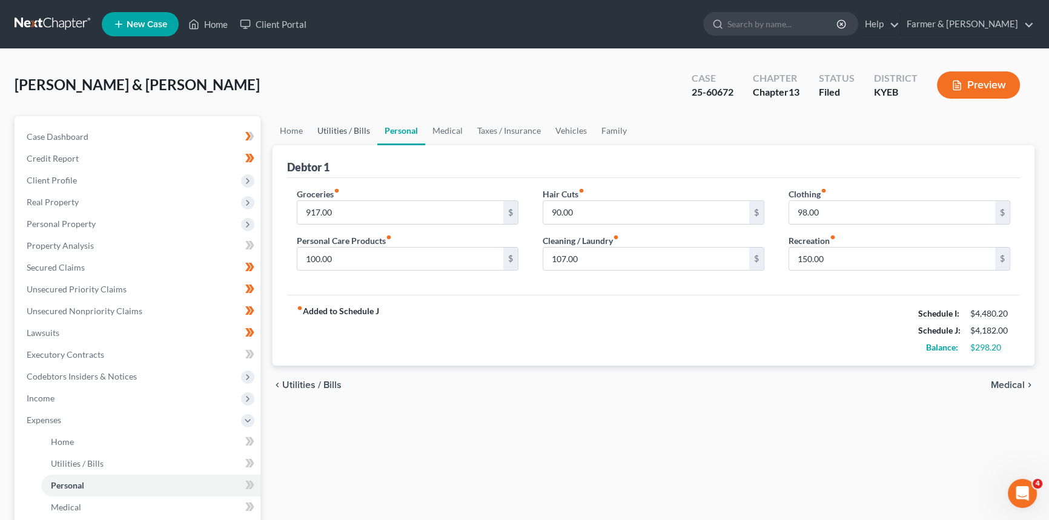
click at [344, 133] on link "Utilities / Bills" at bounding box center [343, 130] width 67 height 29
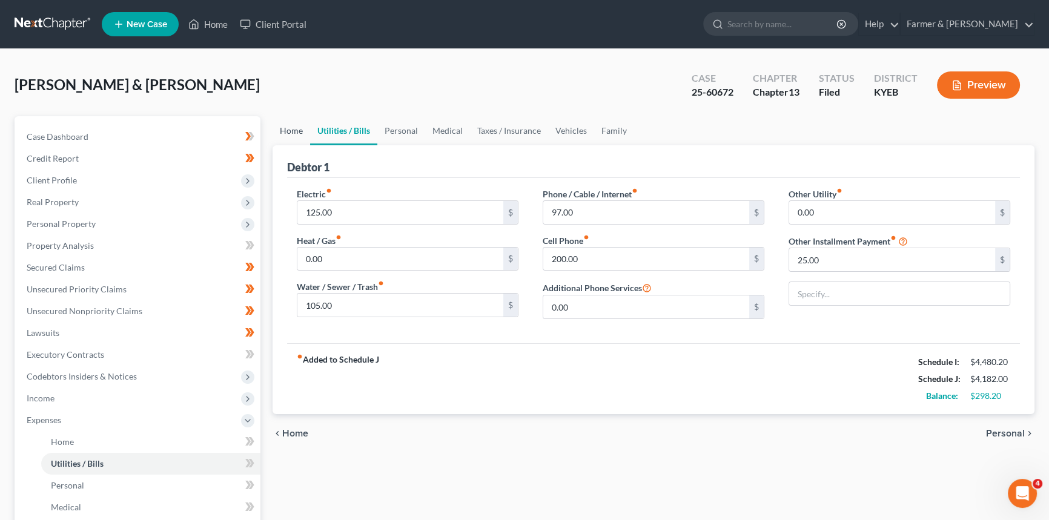
click at [293, 133] on link "Home" at bounding box center [291, 130] width 38 height 29
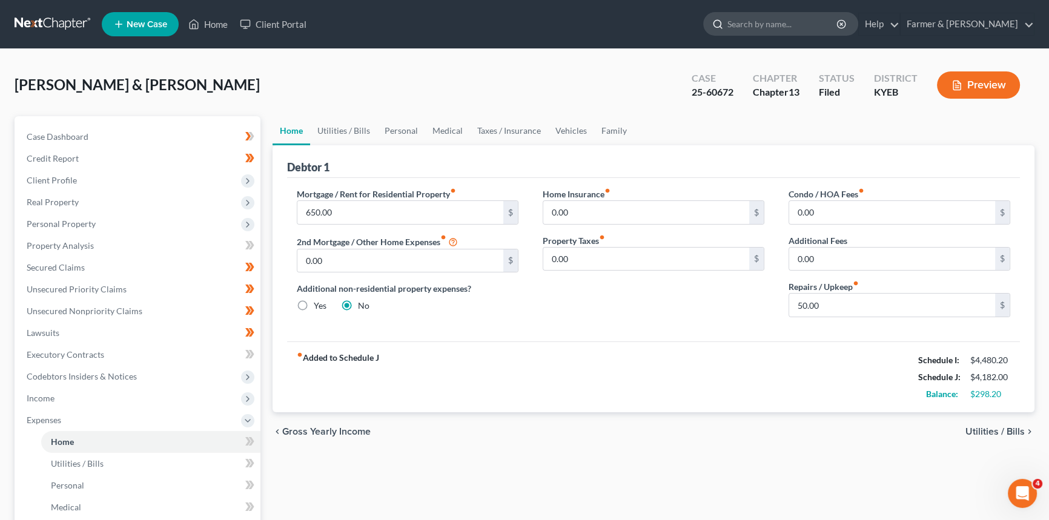
click at [793, 25] on input "search" at bounding box center [782, 24] width 111 height 22
click at [214, 22] on link "Home" at bounding box center [207, 24] width 51 height 22
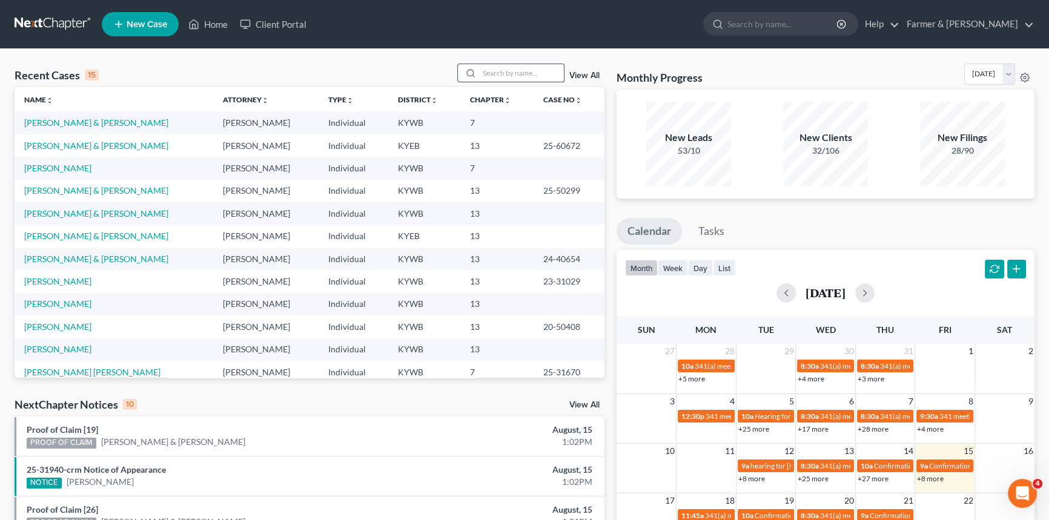
click at [518, 74] on input "search" at bounding box center [521, 73] width 85 height 18
type input "[PERSON_NAME]"
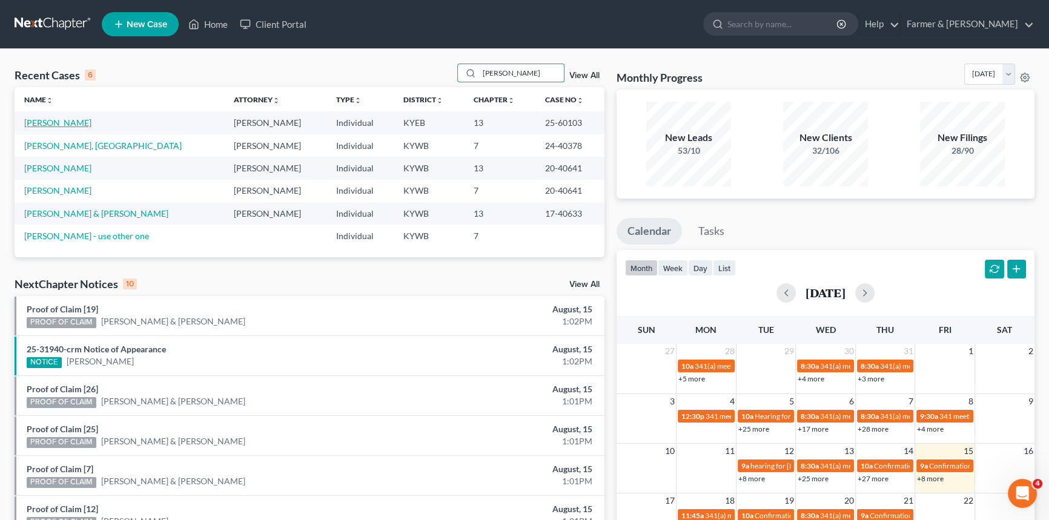
click at [56, 124] on link "[PERSON_NAME]" at bounding box center [57, 122] width 67 height 10
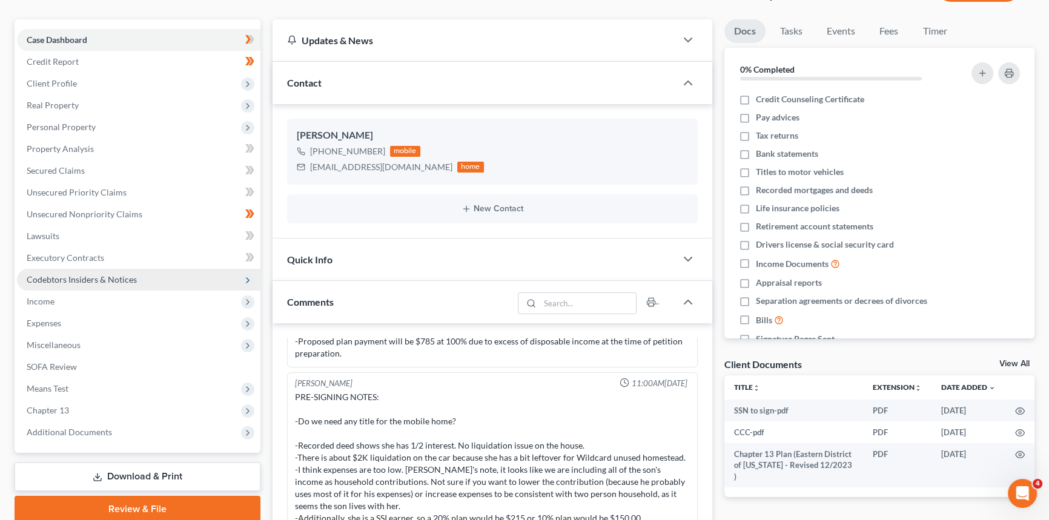
scroll to position [110, 0]
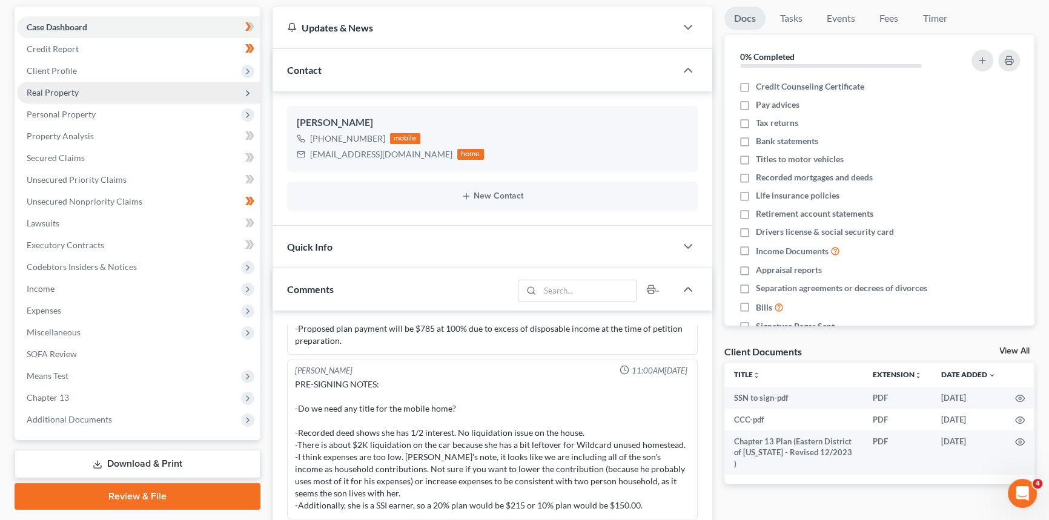
click at [74, 98] on span "Real Property" at bounding box center [138, 93] width 243 height 22
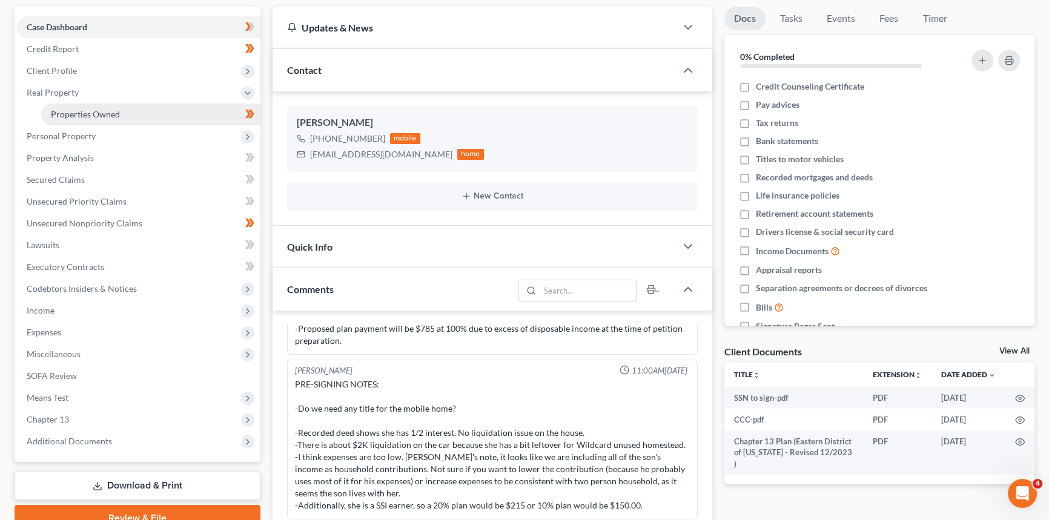
click at [88, 111] on span "Properties Owned" at bounding box center [85, 114] width 69 height 10
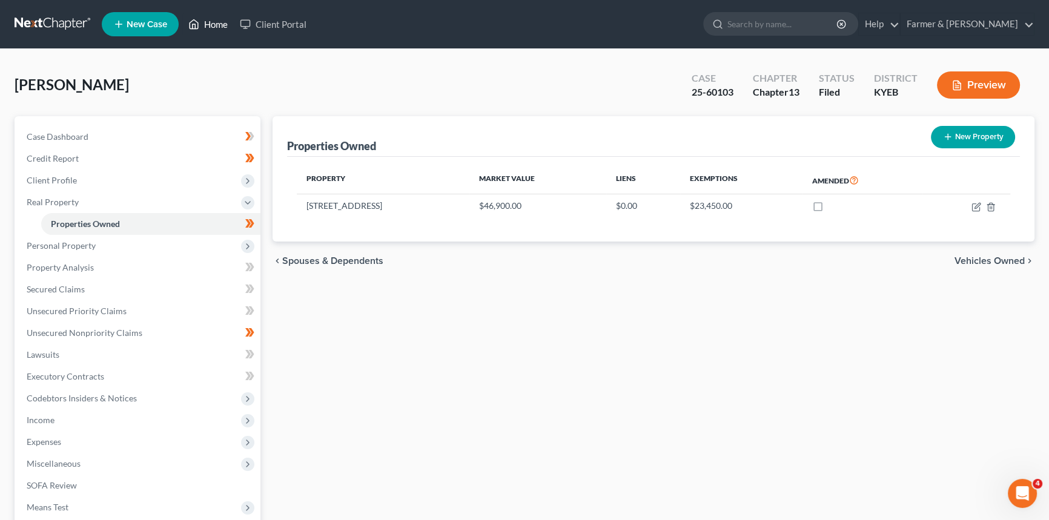
drag, startPoint x: 215, startPoint y: 24, endPoint x: 182, endPoint y: 51, distance: 43.4
click at [215, 24] on link "Home" at bounding box center [207, 24] width 51 height 22
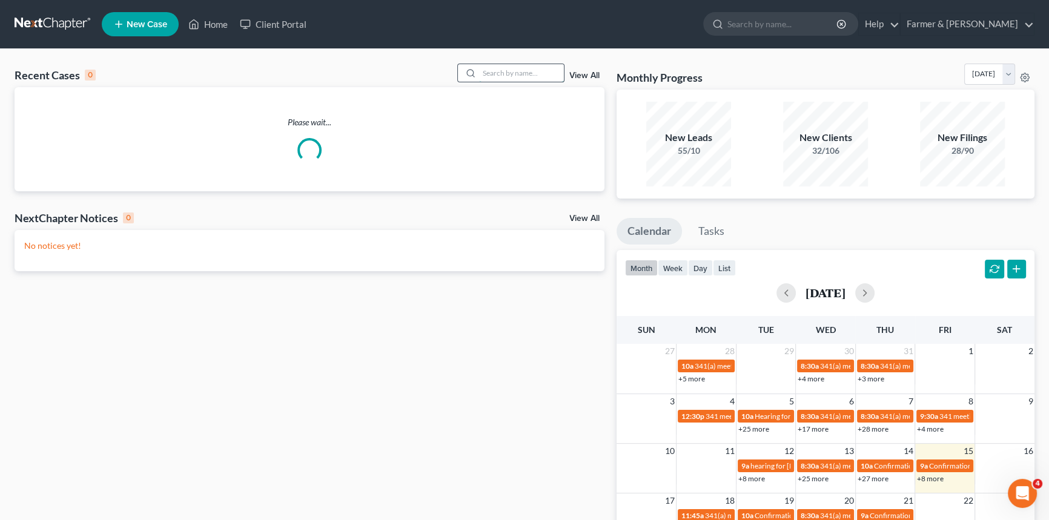
click at [503, 75] on input "search" at bounding box center [521, 73] width 85 height 18
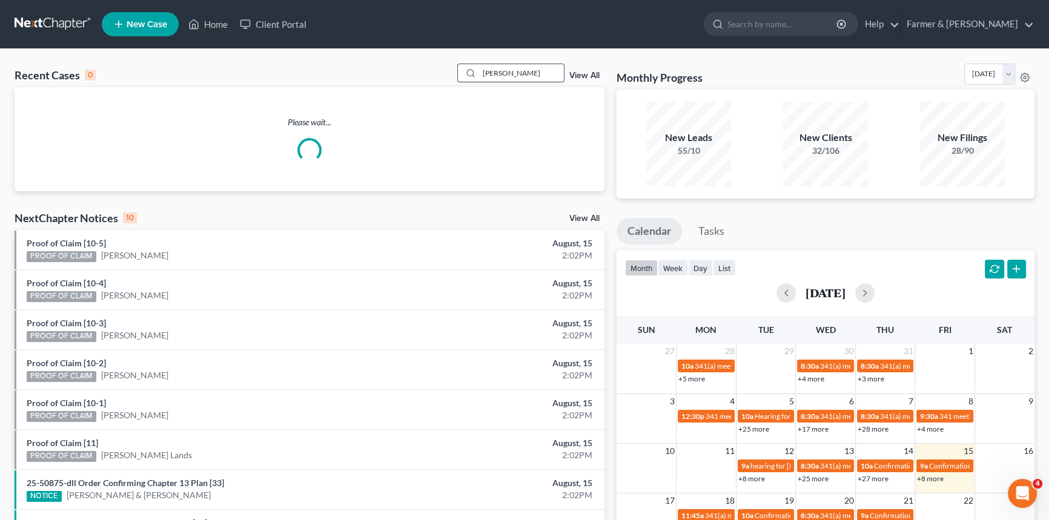
type input "[PERSON_NAME]"
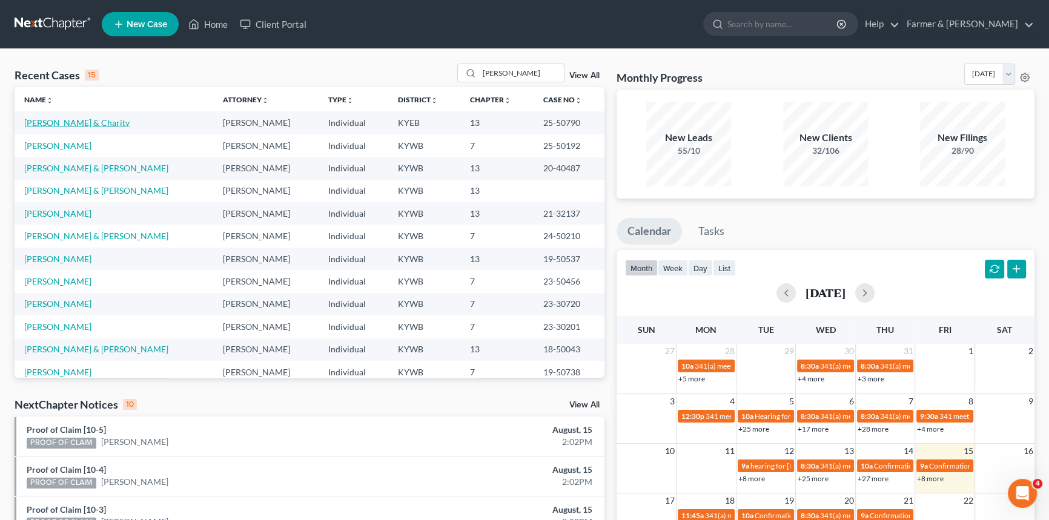
click at [62, 123] on link "[PERSON_NAME] & Charity" at bounding box center [76, 122] width 105 height 10
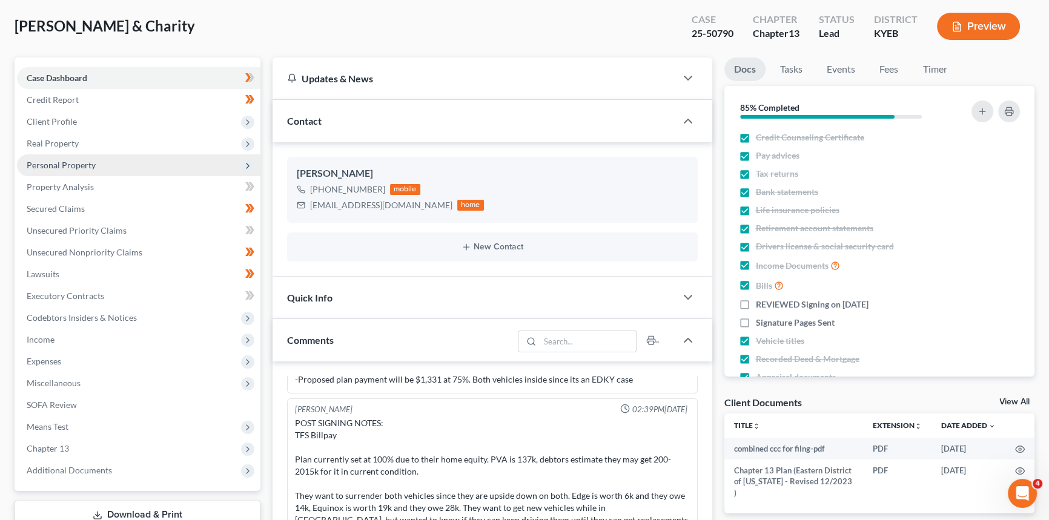
scroll to position [165, 0]
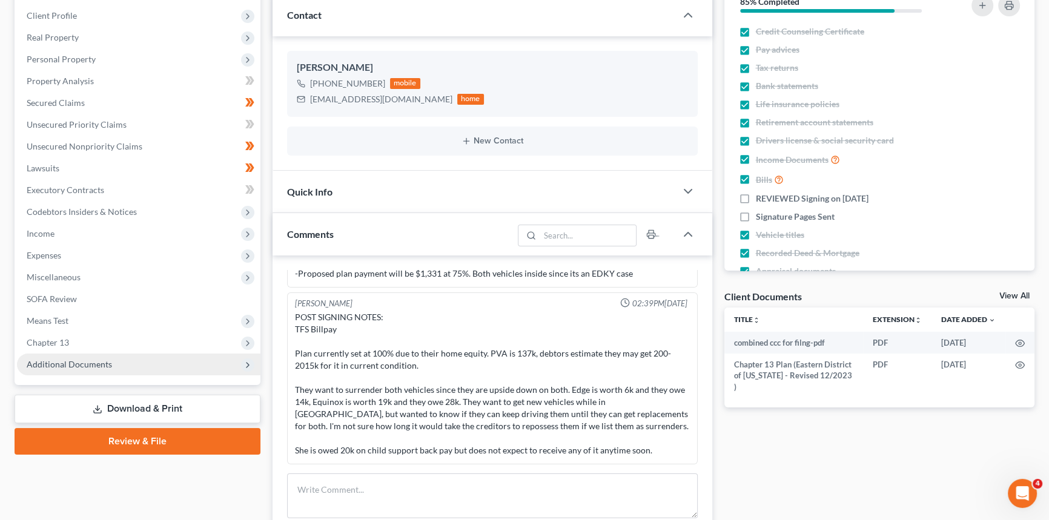
click at [71, 364] on span "Additional Documents" at bounding box center [69, 364] width 85 height 10
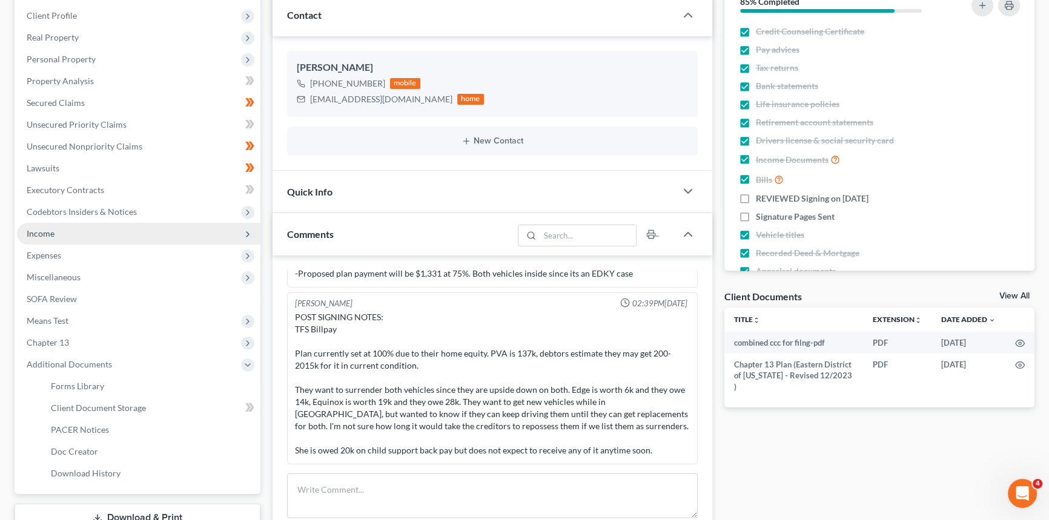
scroll to position [330, 0]
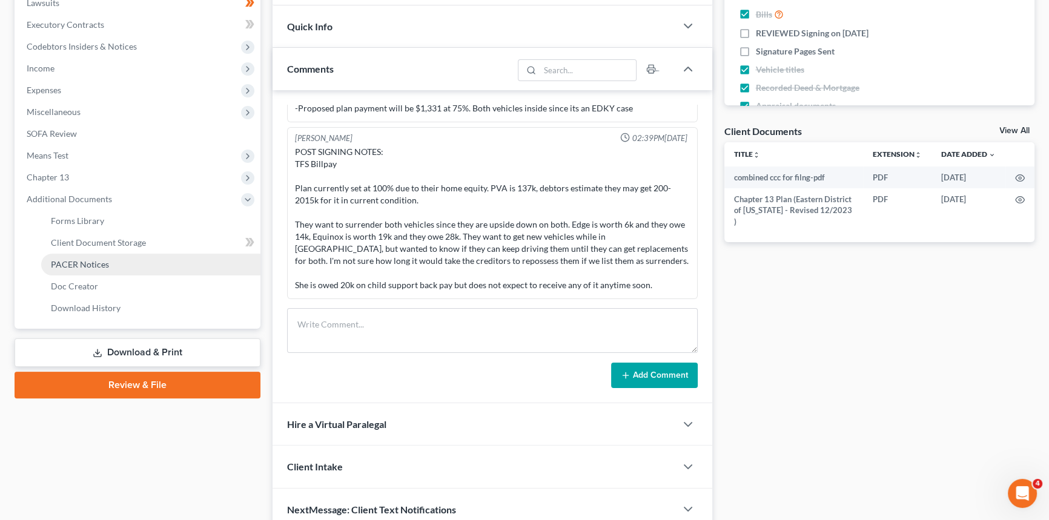
click at [84, 265] on span "PACER Notices" at bounding box center [80, 264] width 58 height 10
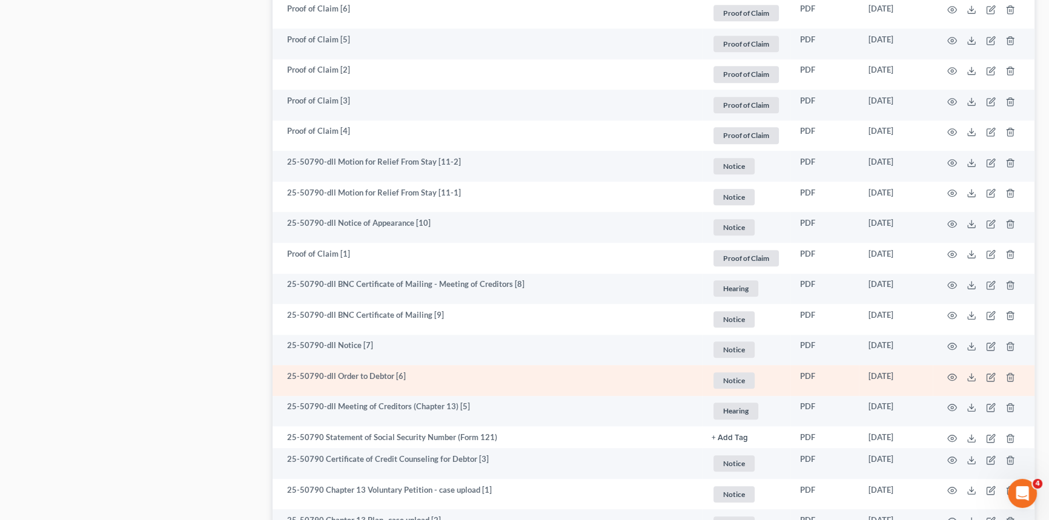
scroll to position [1476, 0]
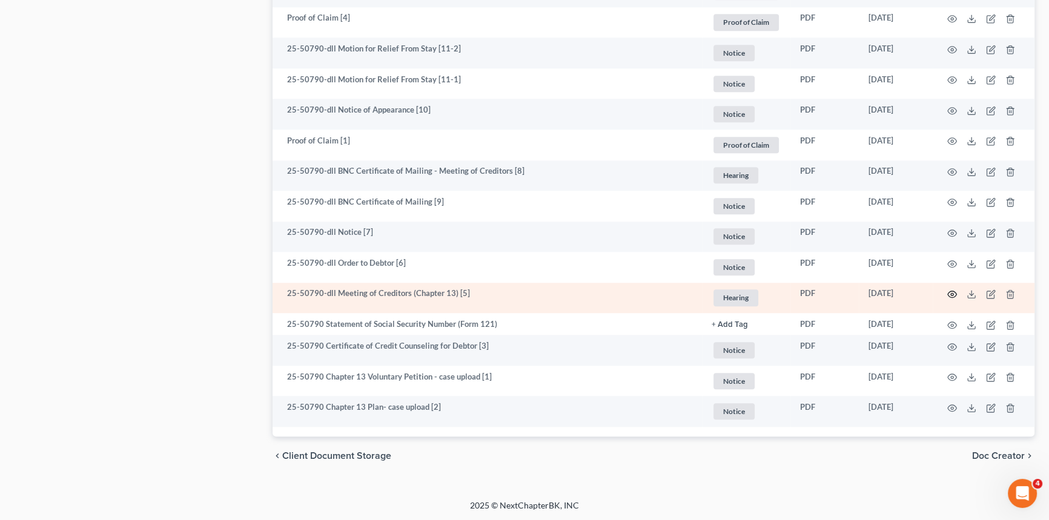
click at [952, 293] on circle "button" at bounding box center [952, 294] width 2 height 2
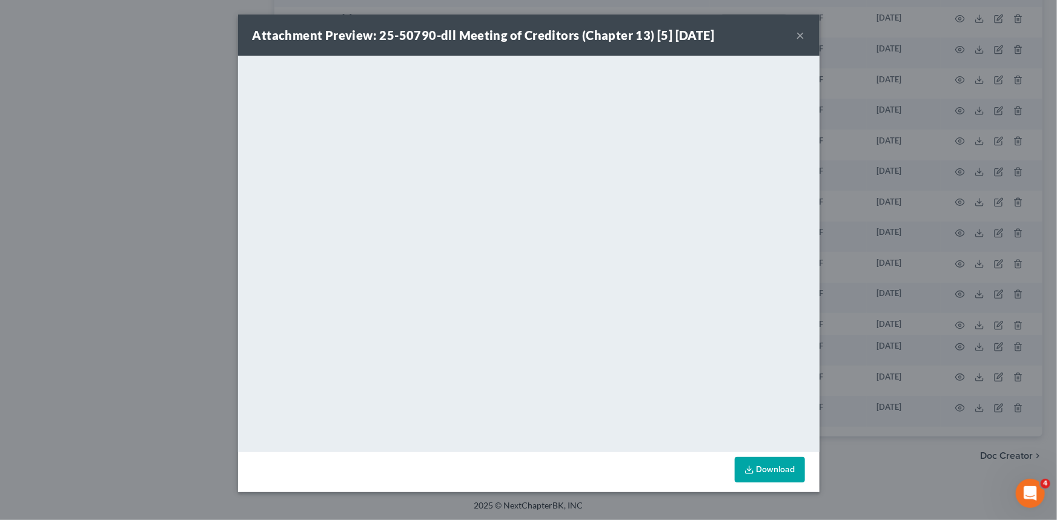
click at [800, 36] on button "×" at bounding box center [800, 35] width 8 height 15
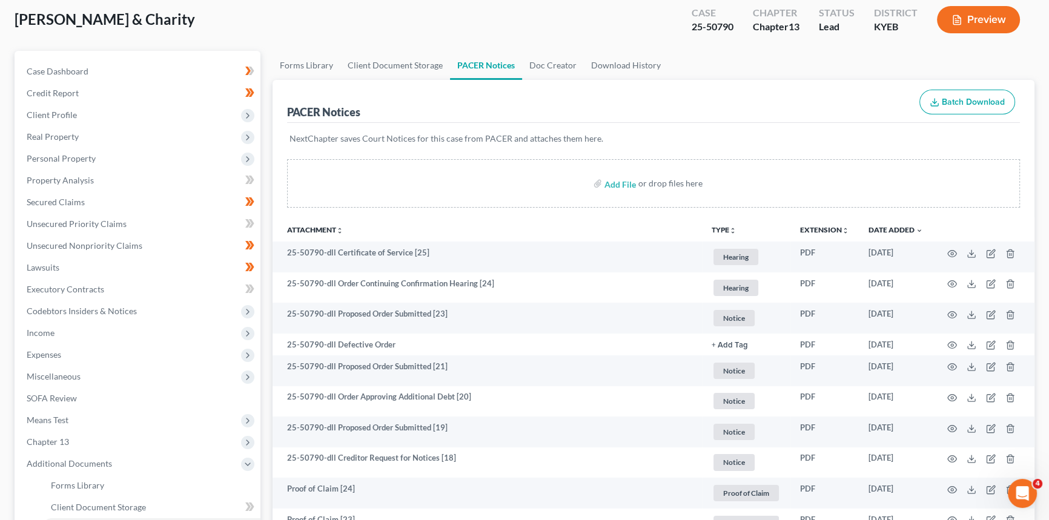
scroll to position [45, 0]
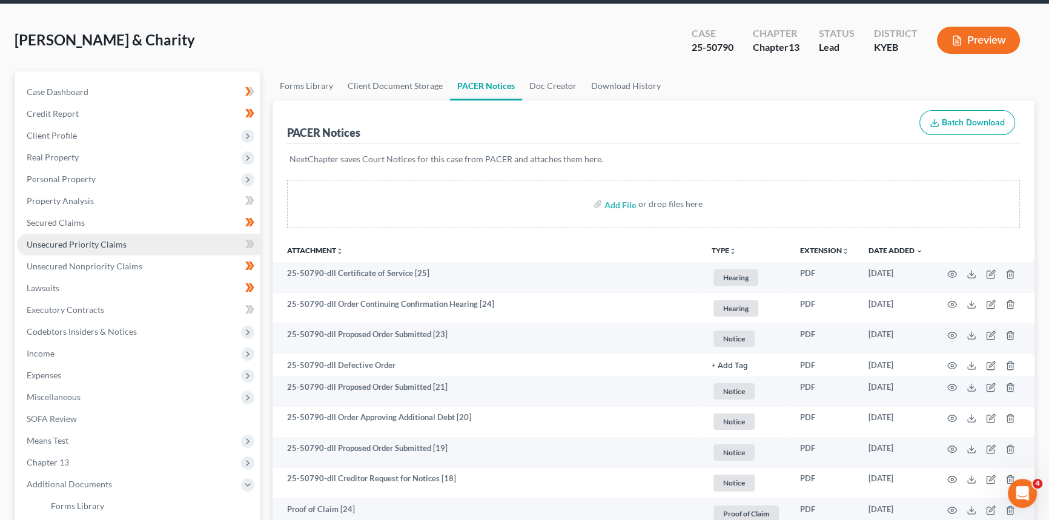
click at [64, 243] on span "Unsecured Priority Claims" at bounding box center [77, 244] width 100 height 10
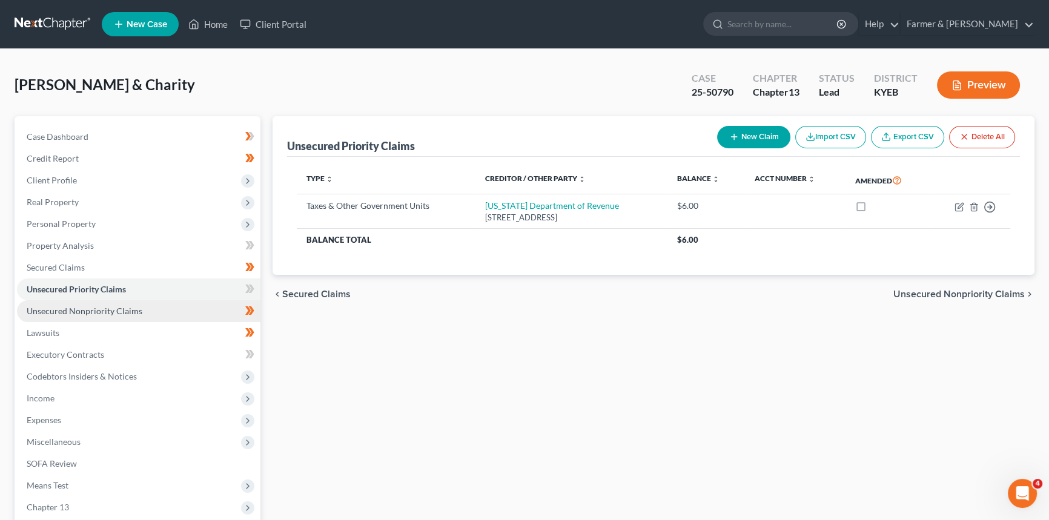
click at [70, 315] on span "Unsecured Nonpriority Claims" at bounding box center [85, 311] width 116 height 10
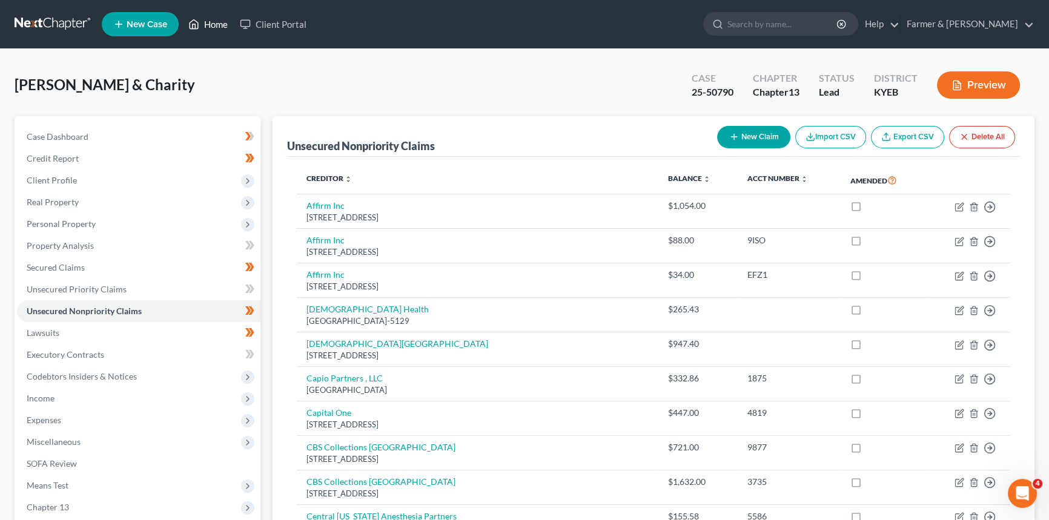
drag, startPoint x: 209, startPoint y: 21, endPoint x: 219, endPoint y: 23, distance: 9.9
click at [209, 21] on link "Home" at bounding box center [207, 24] width 51 height 22
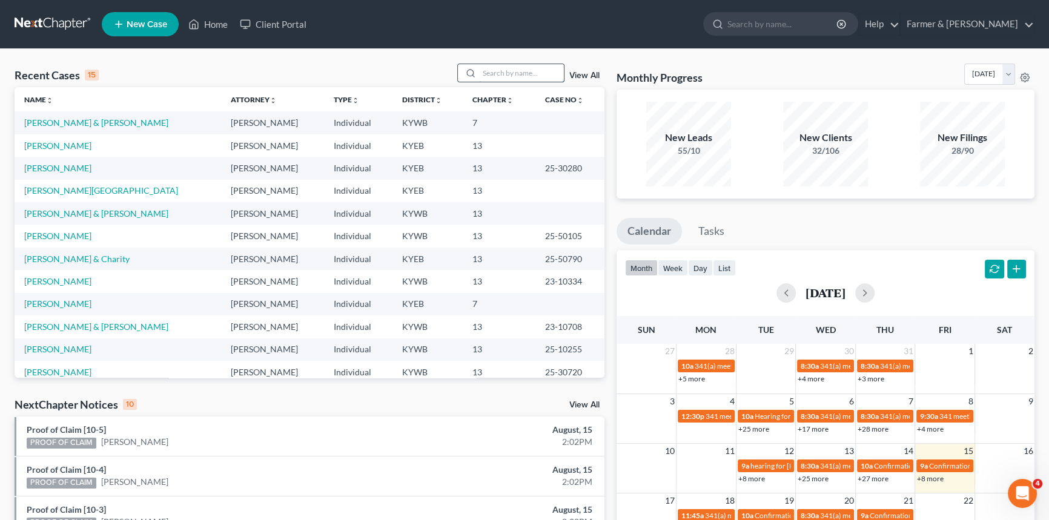
click at [484, 72] on input "search" at bounding box center [521, 73] width 85 height 18
type input "[PERSON_NAME]"
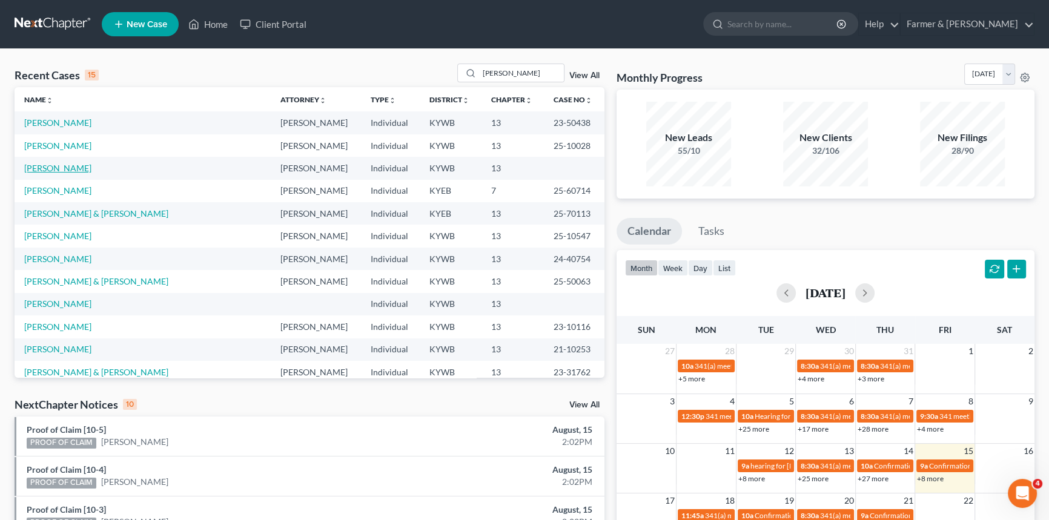
click at [49, 165] on link "[PERSON_NAME]" at bounding box center [57, 168] width 67 height 10
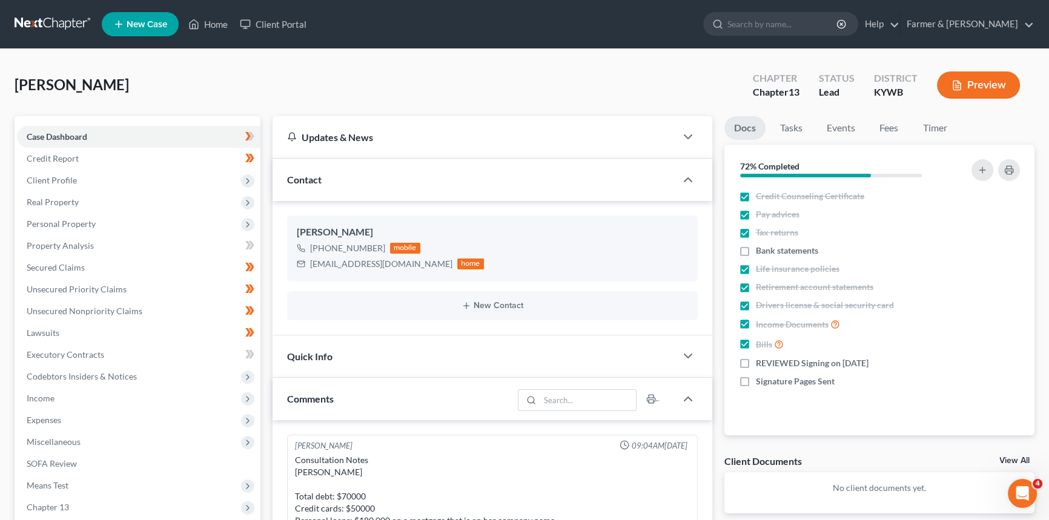
scroll to position [518, 0]
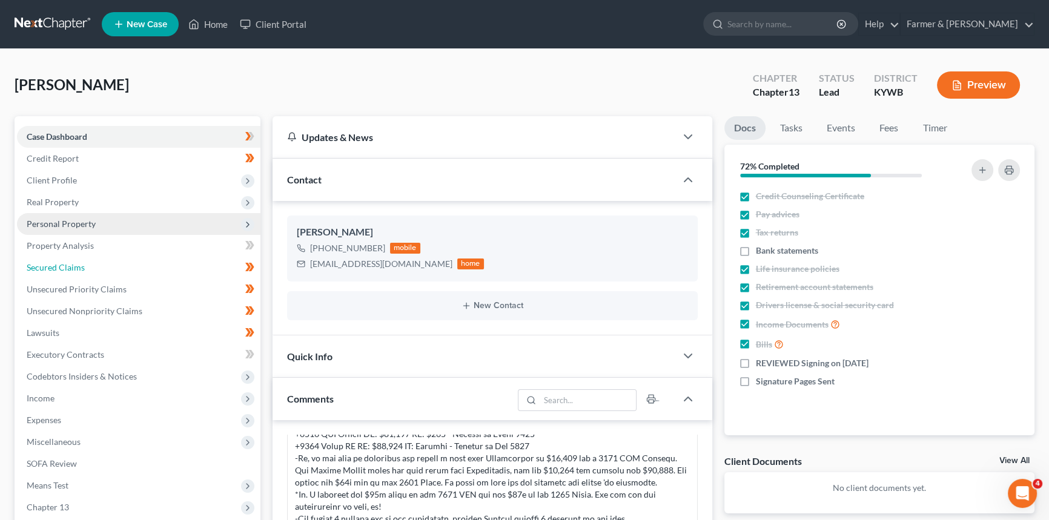
drag, startPoint x: 84, startPoint y: 266, endPoint x: 198, endPoint y: 220, distance: 122.8
click at [84, 266] on link "Secured Claims" at bounding box center [138, 268] width 243 height 22
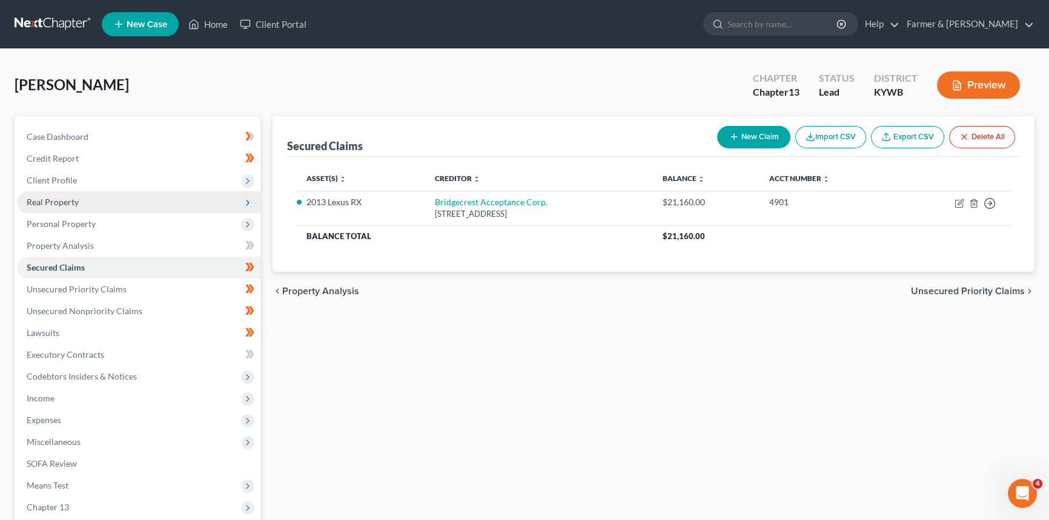
click at [74, 201] on span "Real Property" at bounding box center [53, 202] width 52 height 10
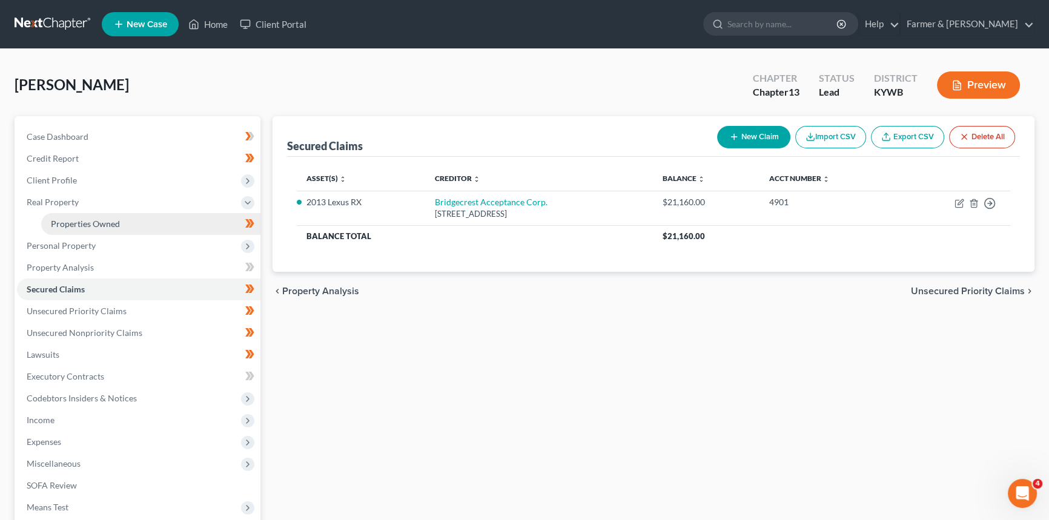
click at [75, 219] on span "Properties Owned" at bounding box center [85, 224] width 69 height 10
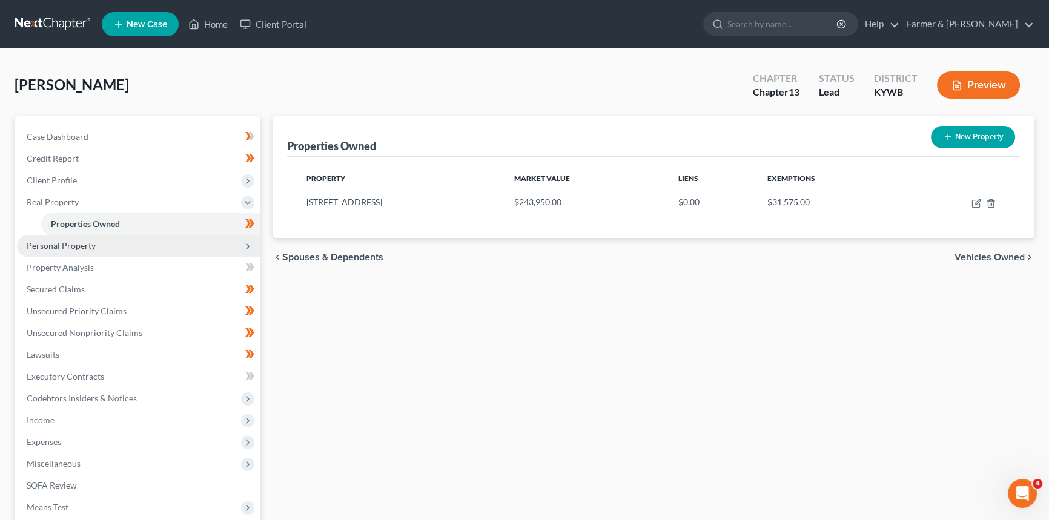
click at [76, 243] on span "Personal Property" at bounding box center [61, 245] width 69 height 10
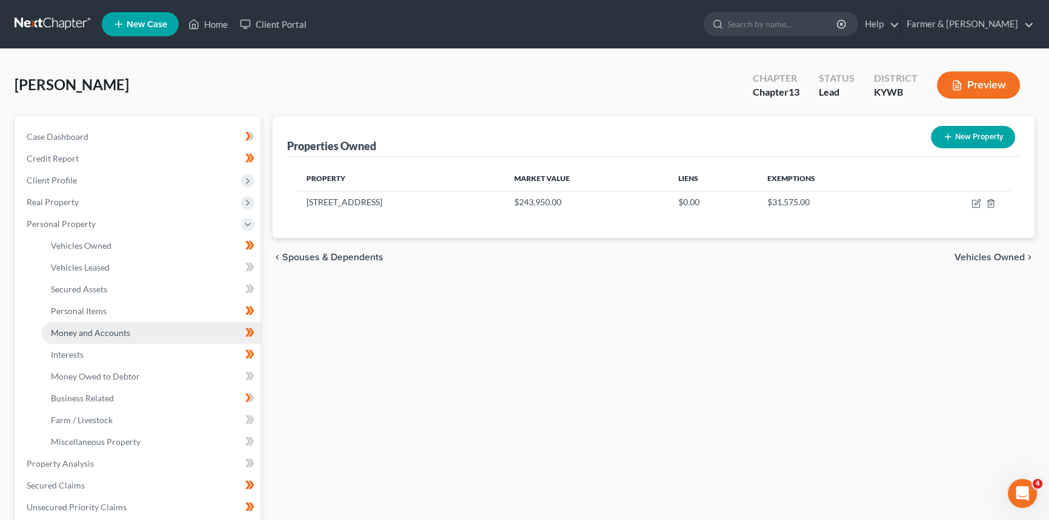
click at [97, 328] on span "Money and Accounts" at bounding box center [90, 333] width 79 height 10
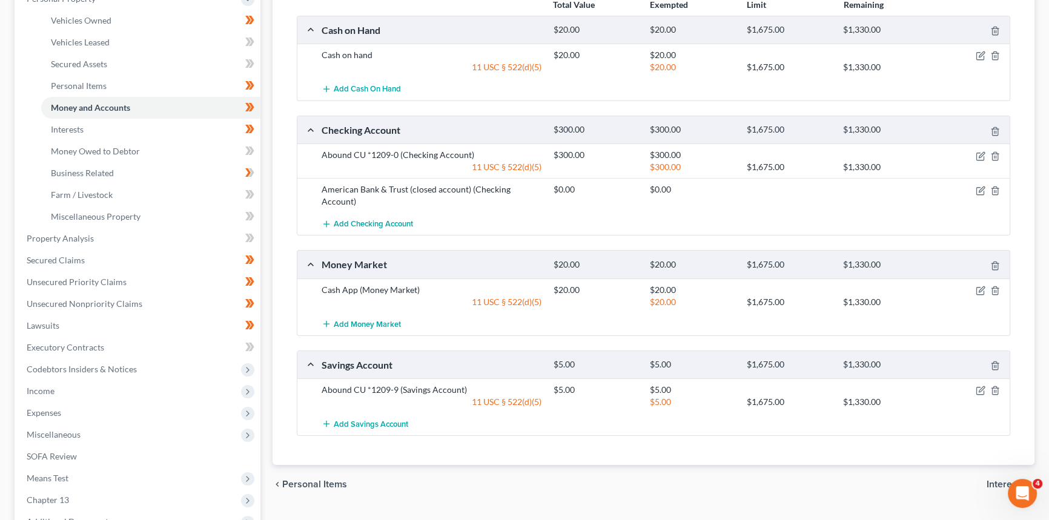
scroll to position [165, 0]
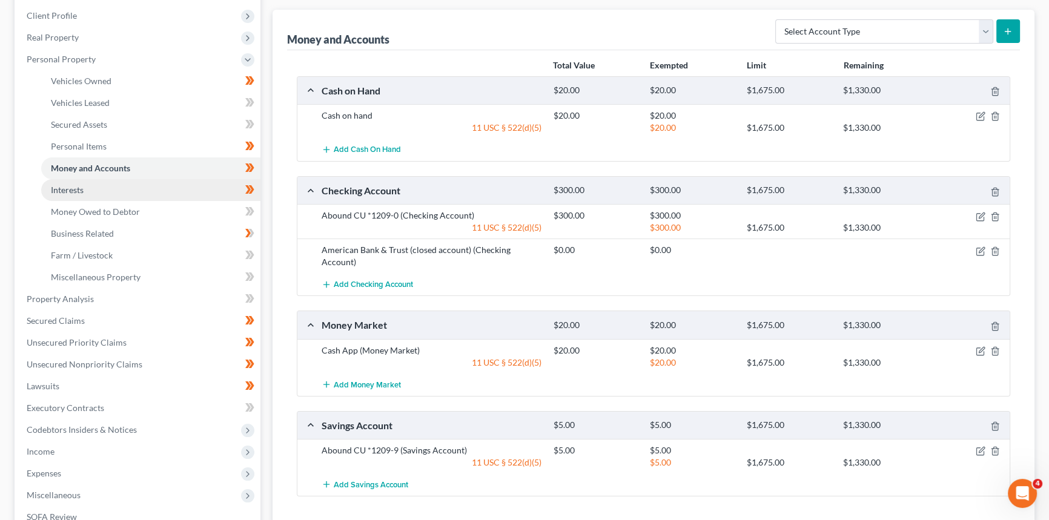
click at [78, 188] on span "Interests" at bounding box center [67, 190] width 33 height 10
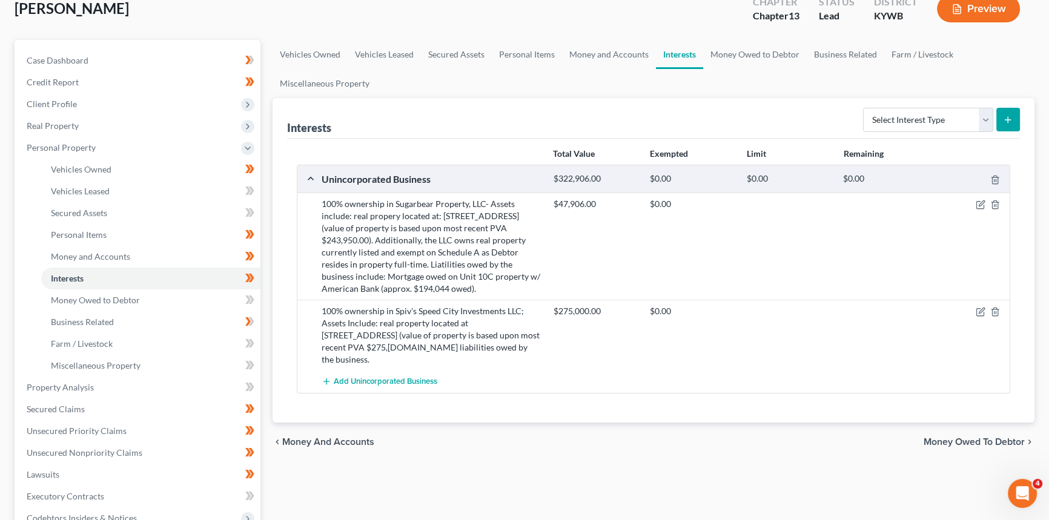
scroll to position [110, 0]
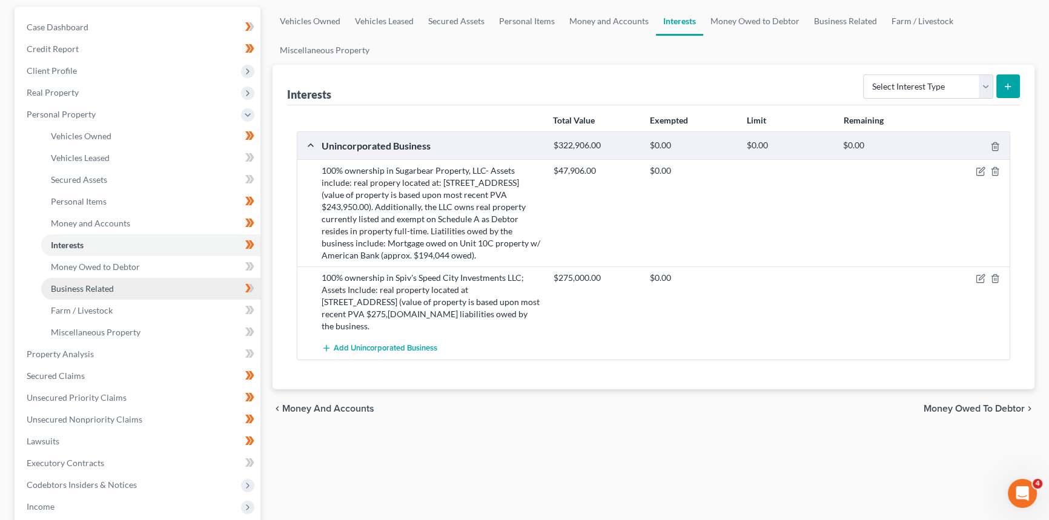
click at [116, 286] on link "Business Related" at bounding box center [150, 289] width 219 height 22
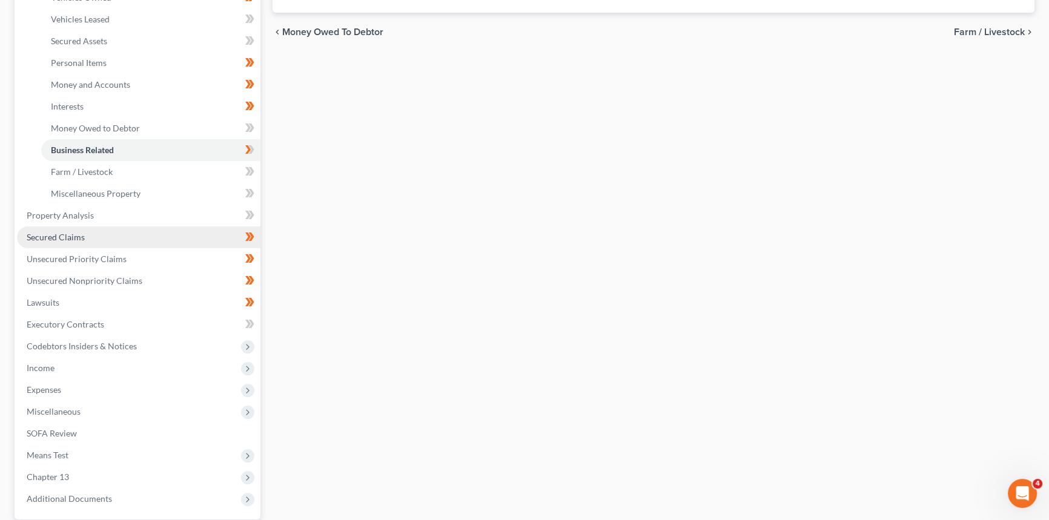
scroll to position [275, 0]
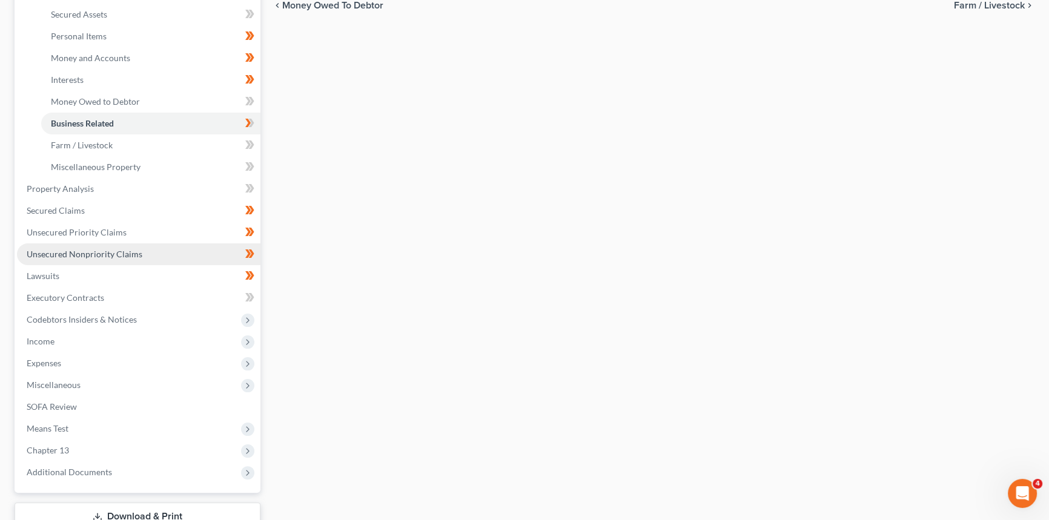
click at [131, 253] on span "Unsecured Nonpriority Claims" at bounding box center [85, 254] width 116 height 10
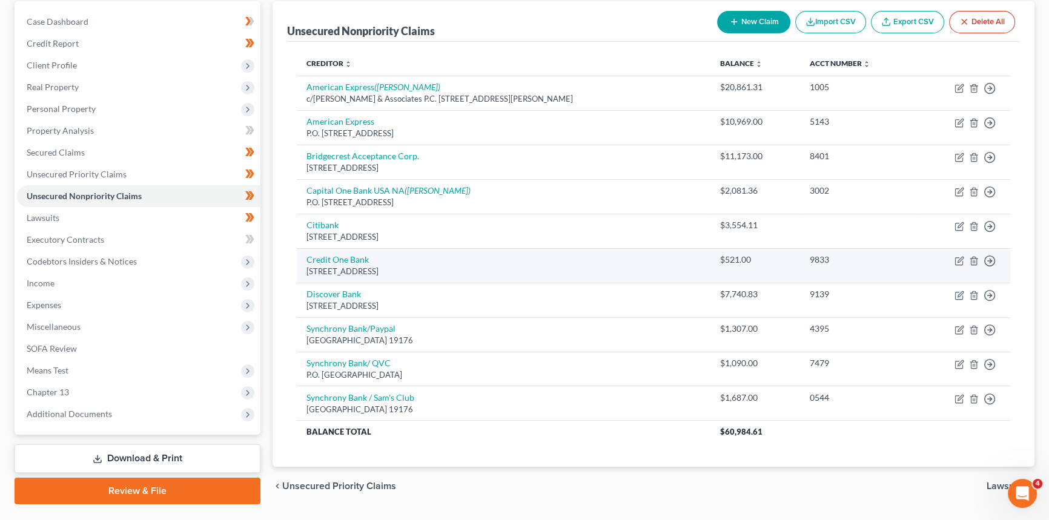
scroll to position [145, 0]
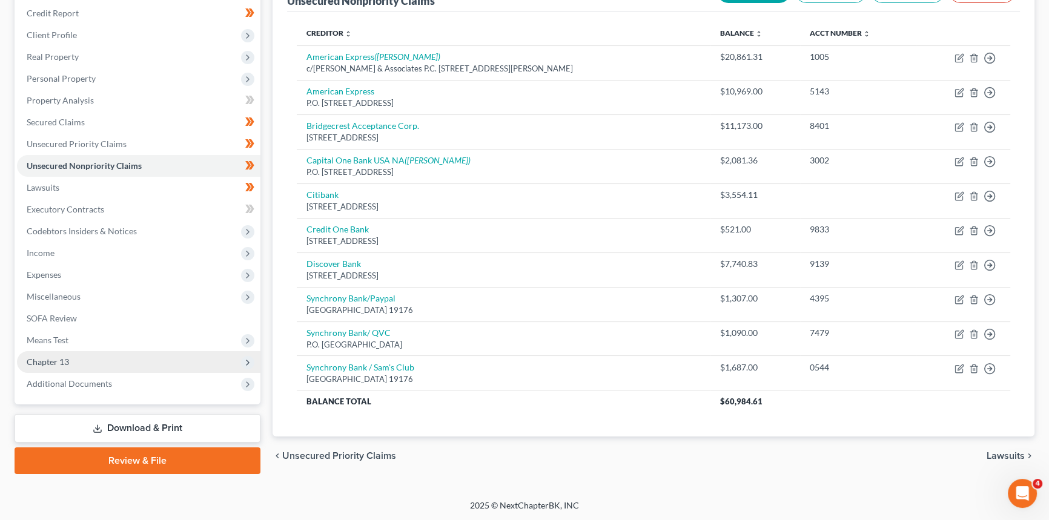
click at [77, 366] on span "Chapter 13" at bounding box center [138, 362] width 243 height 22
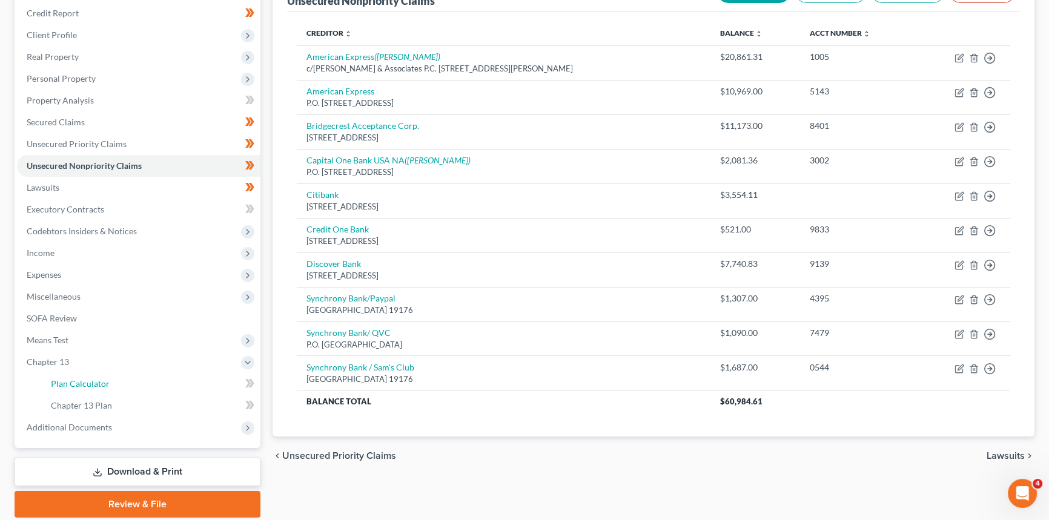
click at [90, 385] on span "Plan Calculator" at bounding box center [80, 383] width 59 height 10
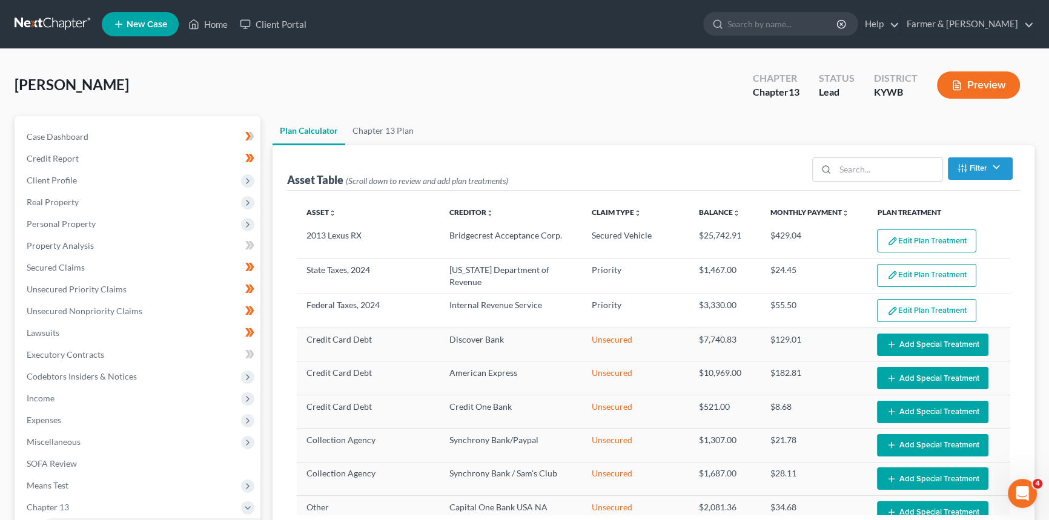
select select "59"
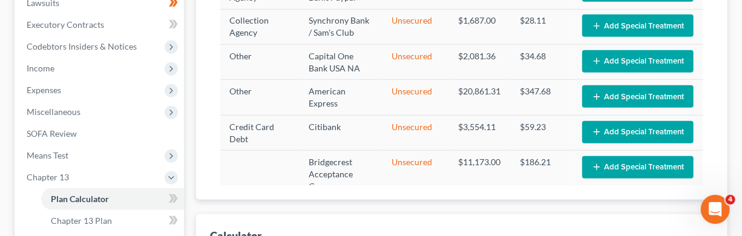
scroll to position [197, 0]
